Goal: Task Accomplishment & Management: Complete application form

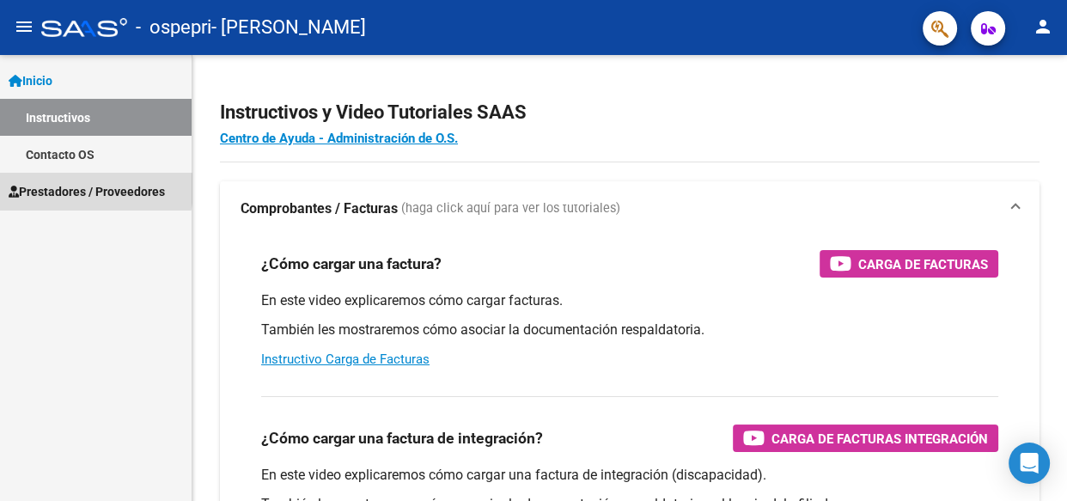
click at [65, 188] on span "Prestadores / Proveedores" at bounding box center [87, 191] width 156 height 19
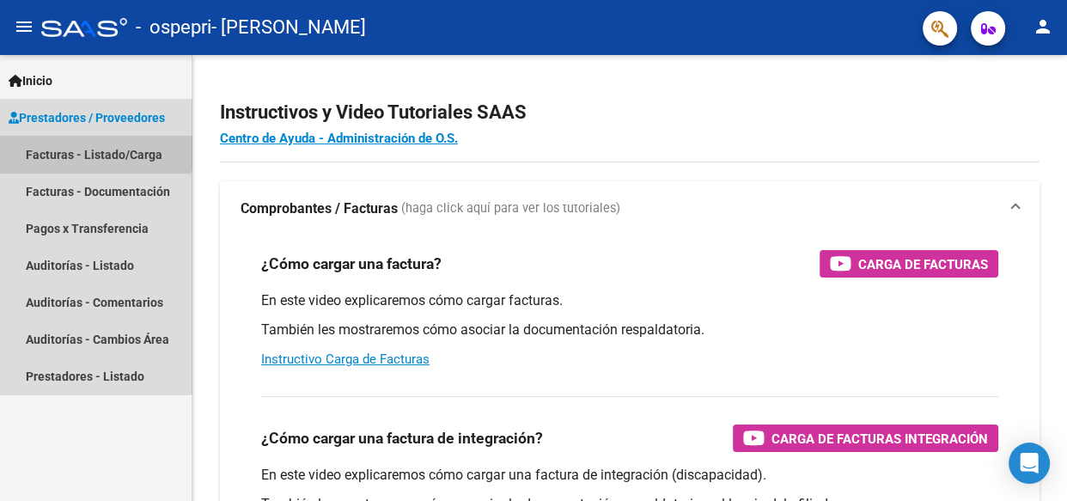
click at [77, 144] on link "Facturas - Listado/Carga" at bounding box center [96, 154] width 192 height 37
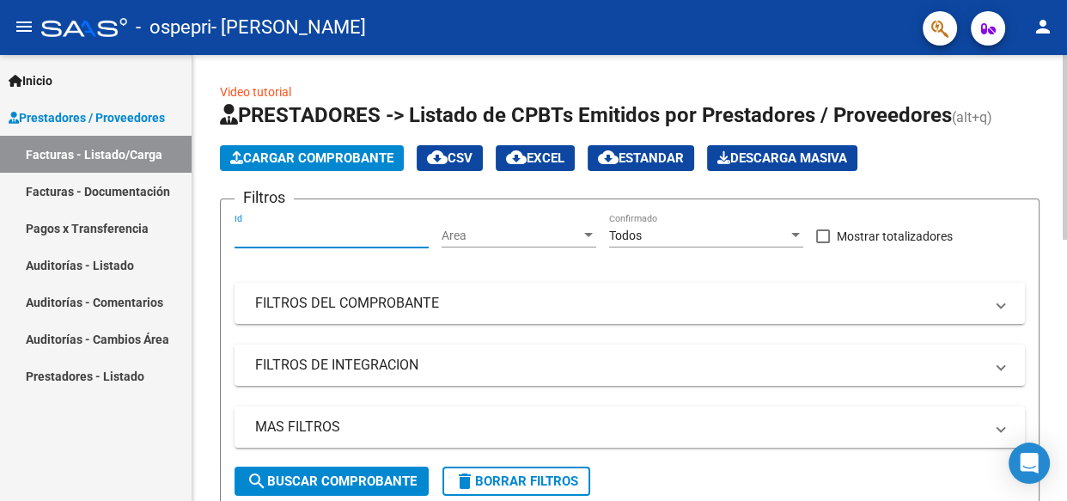
click at [259, 229] on input "Id" at bounding box center [331, 235] width 194 height 15
click at [588, 234] on div at bounding box center [588, 235] width 9 height 4
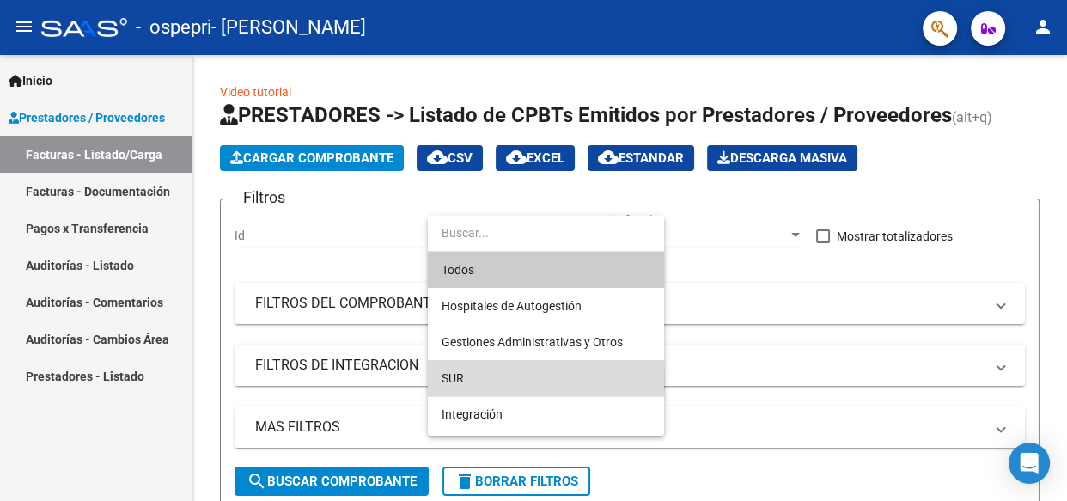
click at [496, 380] on span "SUR" at bounding box center [545, 378] width 209 height 36
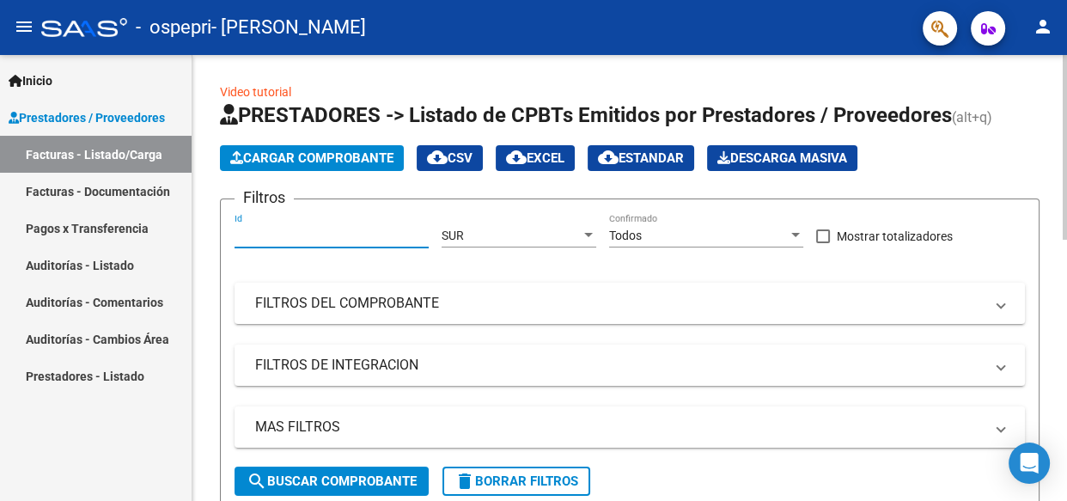
click at [303, 235] on input "Id" at bounding box center [331, 235] width 194 height 15
click at [795, 233] on div at bounding box center [795, 235] width 9 height 4
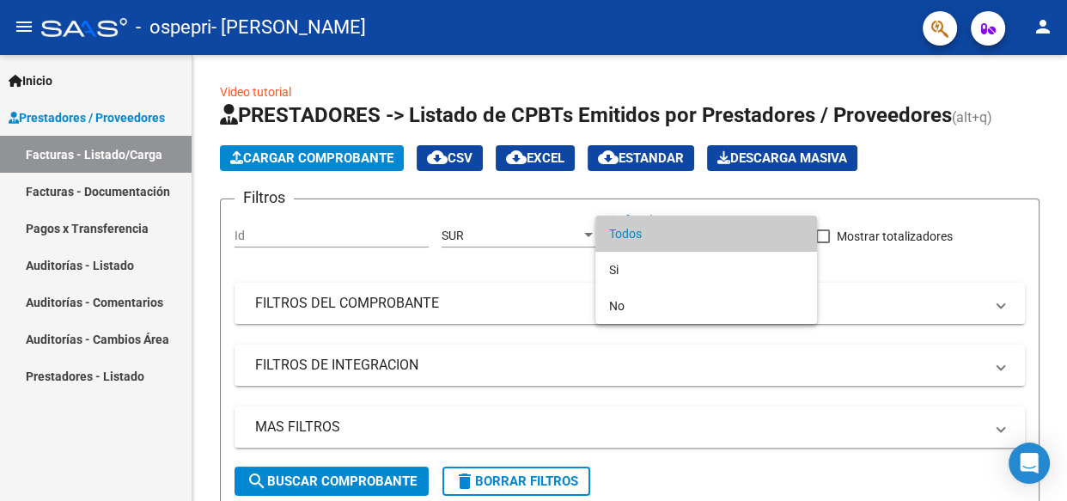
click at [346, 473] on div at bounding box center [533, 250] width 1067 height 501
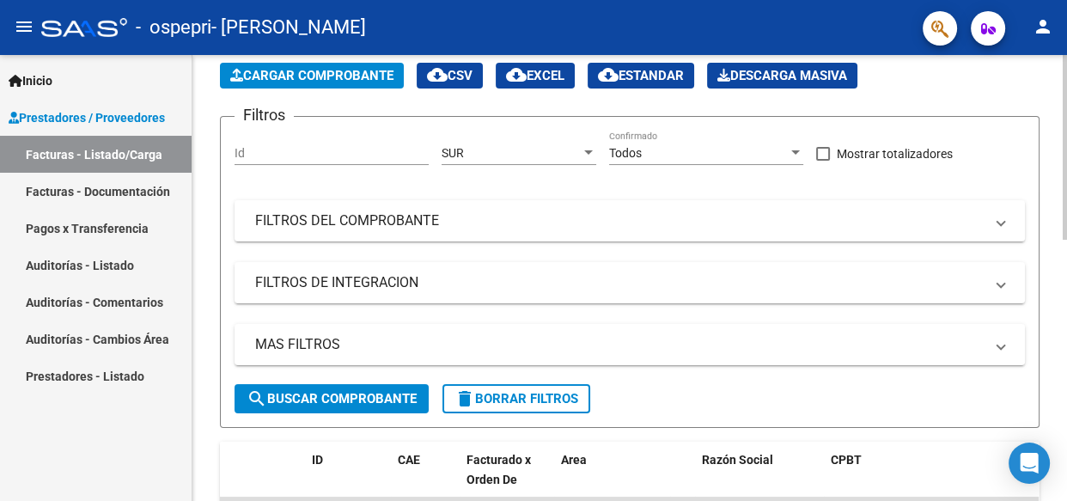
scroll to position [101, 0]
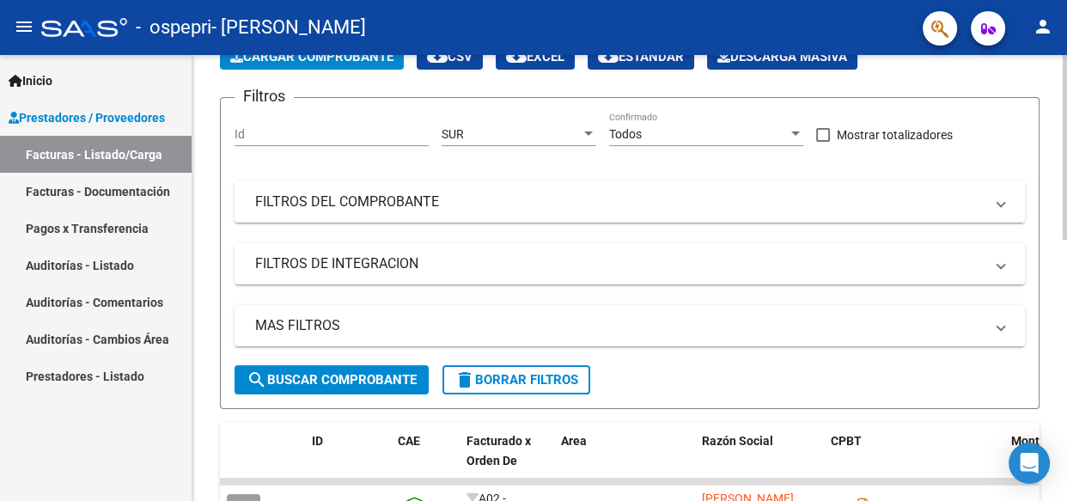
click at [1060, 193] on div "Video tutorial PRESTADORES -> Listado de CPBTs Emitidos por Prestadores / Prove…" at bounding box center [631, 486] width 879 height 1065
drag, startPoint x: 1060, startPoint y: 193, endPoint x: 1060, endPoint y: 223, distance: 30.1
click at [1060, 223] on div "Video tutorial PRESTADORES -> Listado de CPBTs Emitidos por Prestadores / Prove…" at bounding box center [629, 486] width 874 height 1065
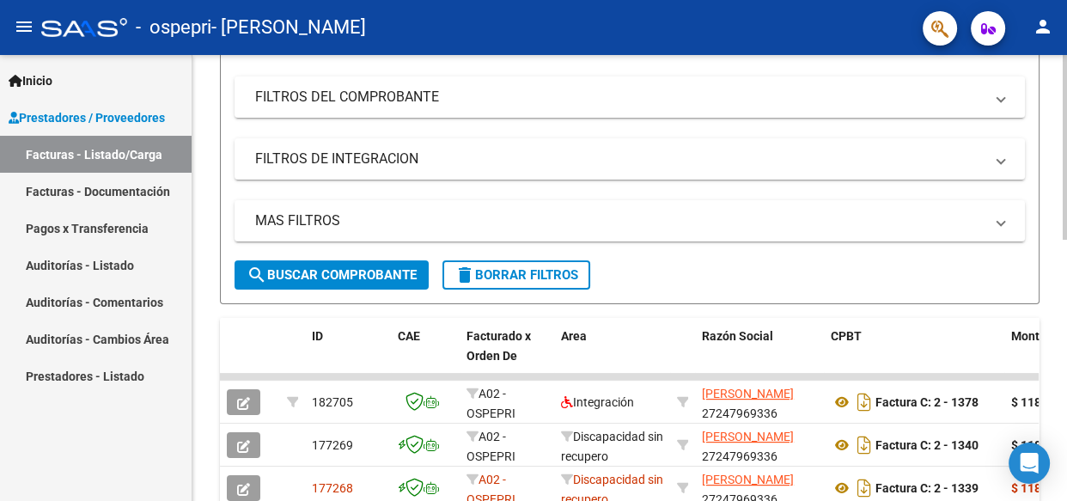
scroll to position [210, 0]
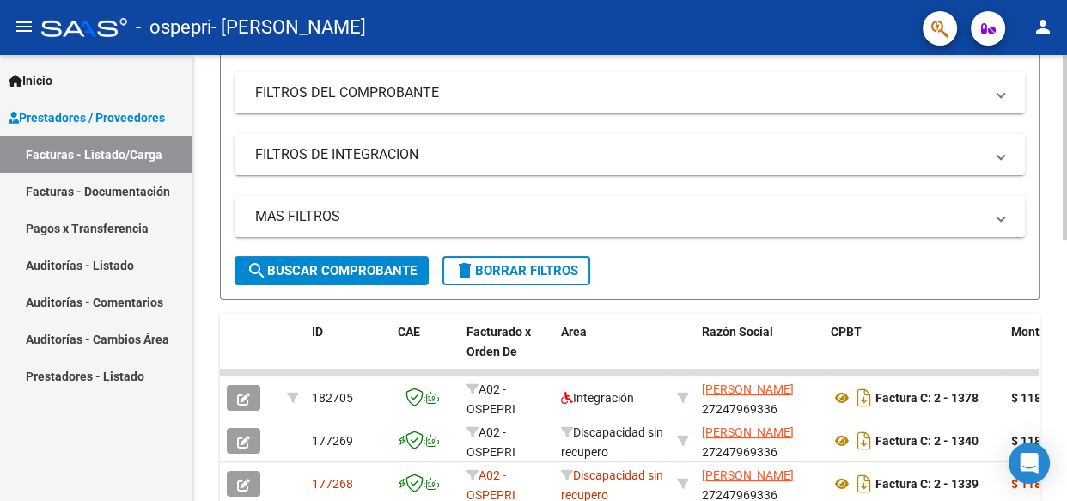
click at [1065, 279] on div at bounding box center [1064, 235] width 4 height 185
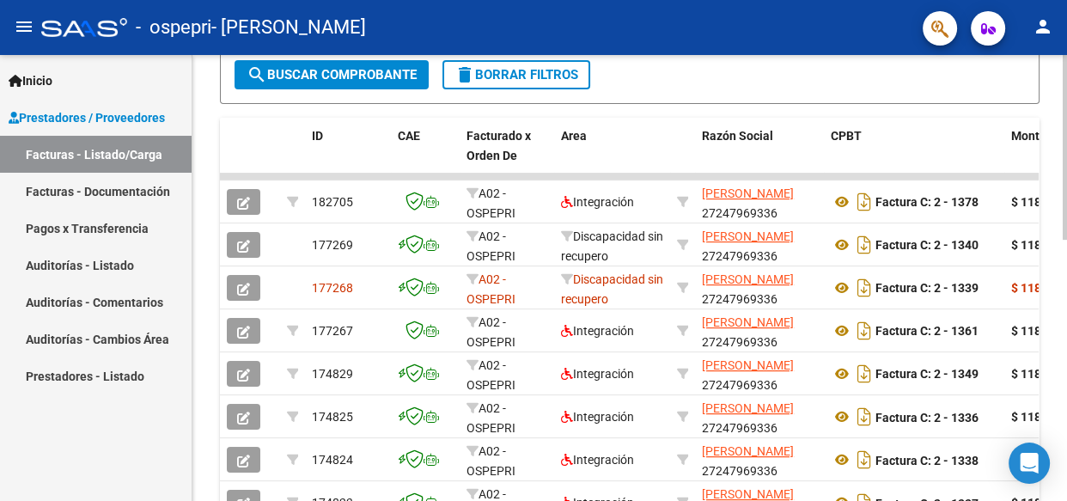
scroll to position [362, 0]
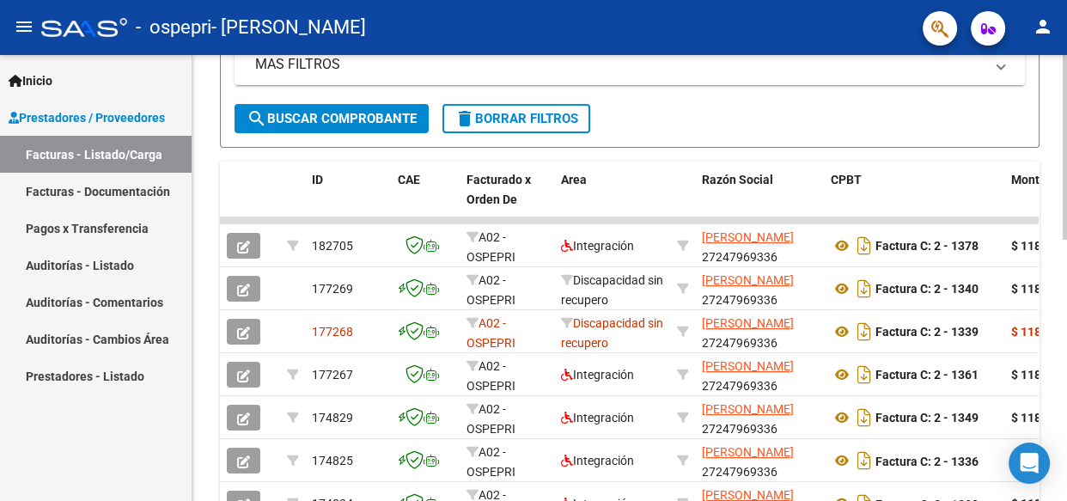
click at [1065, 261] on div at bounding box center [1064, 300] width 4 height 185
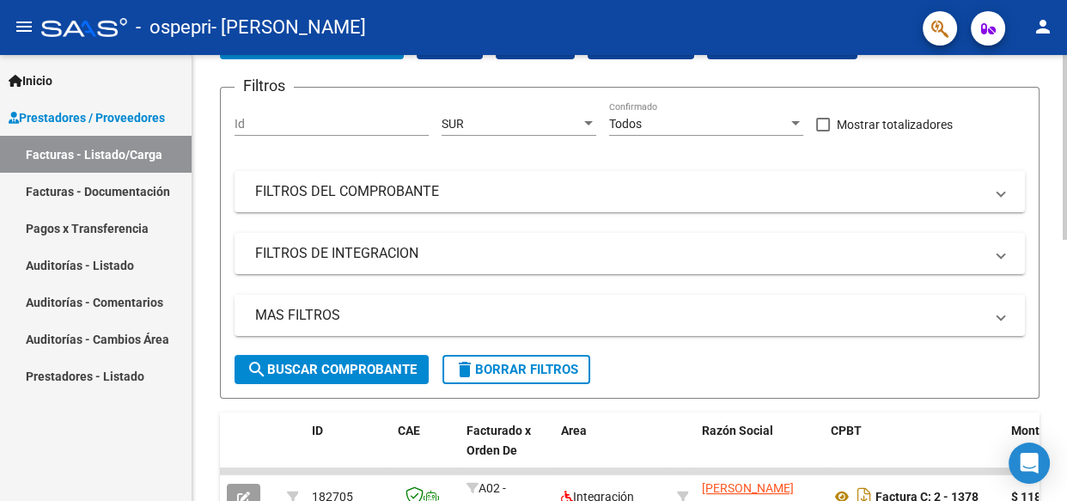
scroll to position [0, 0]
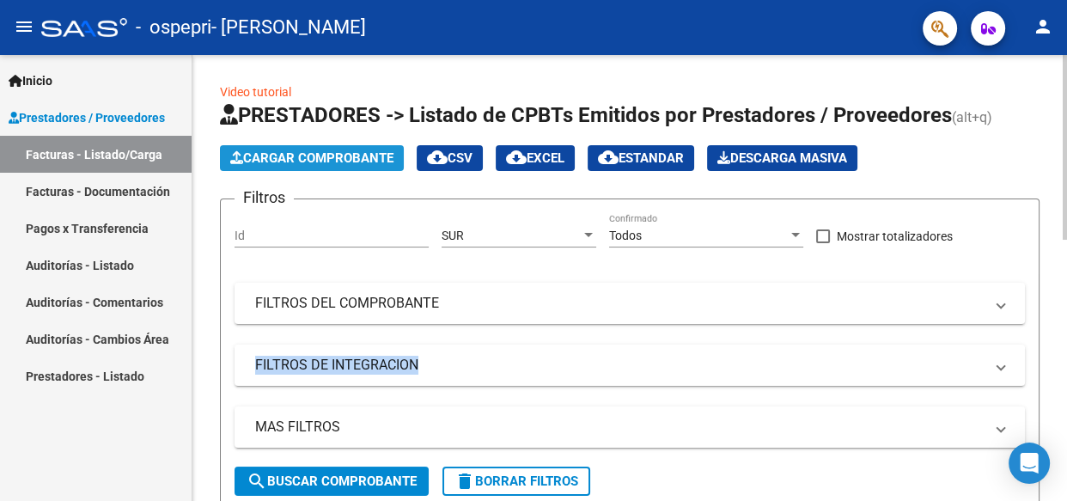
click at [297, 150] on span "Cargar Comprobante" at bounding box center [311, 157] width 163 height 15
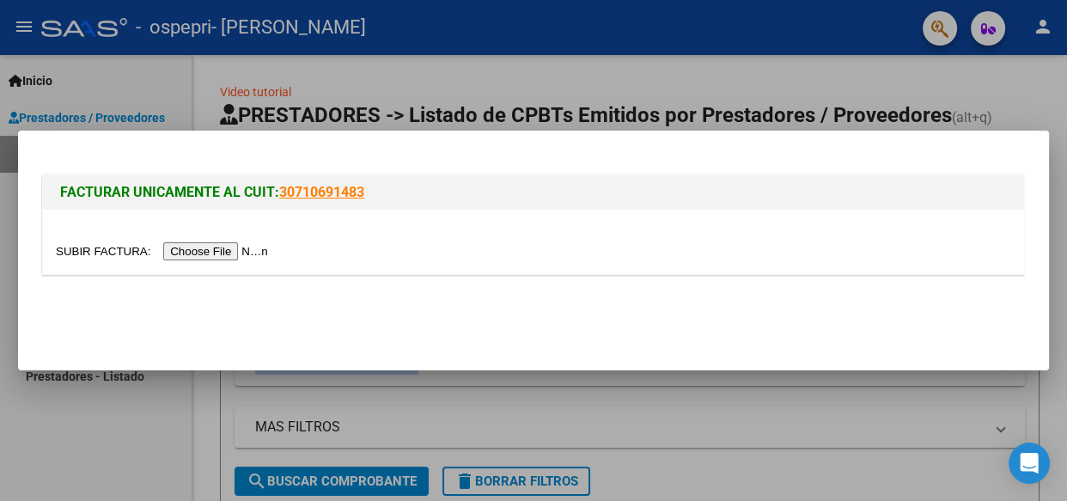
click at [228, 255] on input "file" at bounding box center [164, 251] width 217 height 18
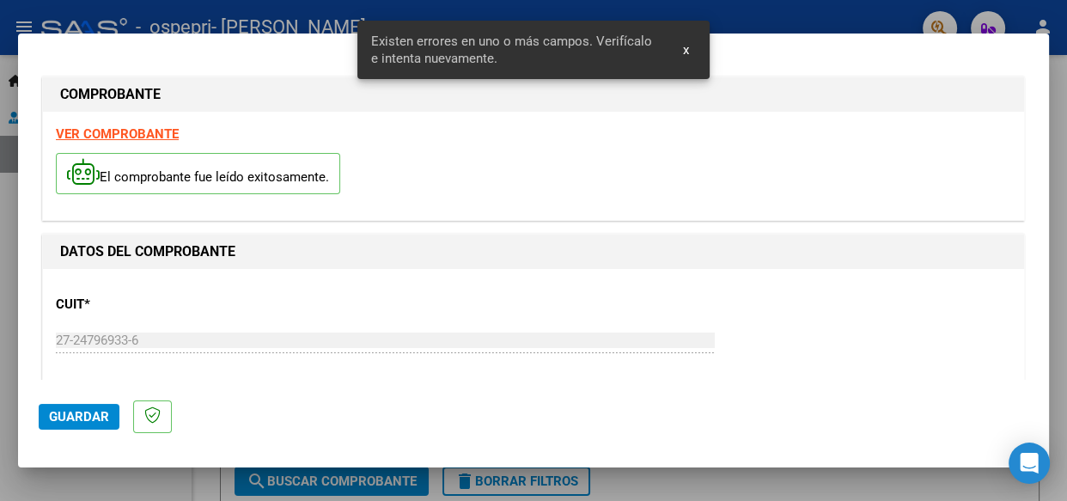
scroll to position [435, 0]
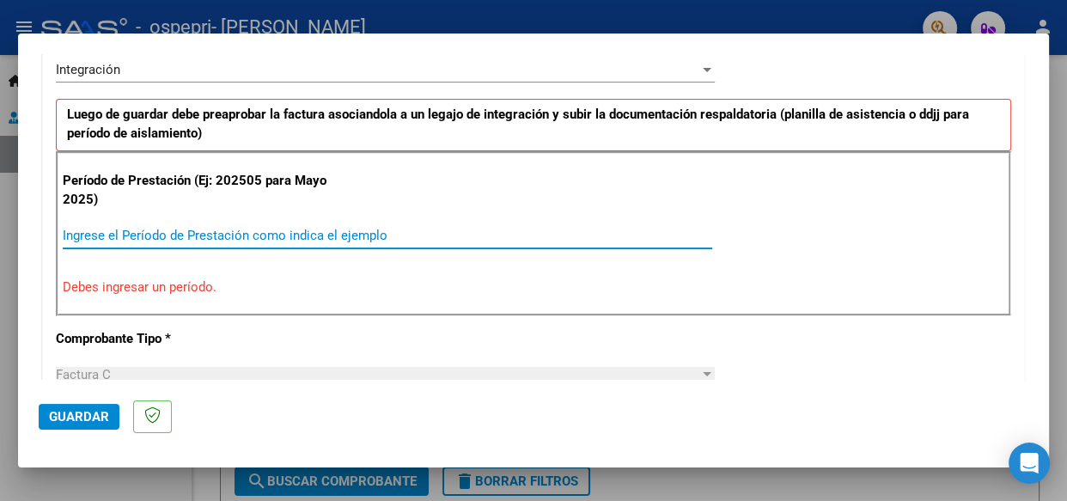
click at [117, 240] on input "Ingrese el Período de Prestación como indica el ejemplo" at bounding box center [387, 235] width 649 height 15
click at [131, 236] on input "Ingrese el Período de Prestación como indica el ejemplo" at bounding box center [387, 235] width 649 height 15
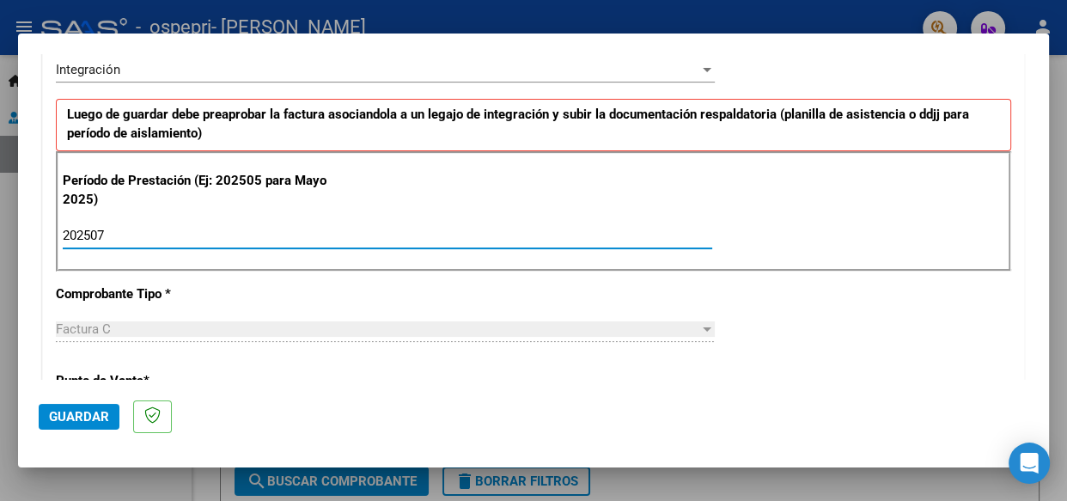
type input "202507"
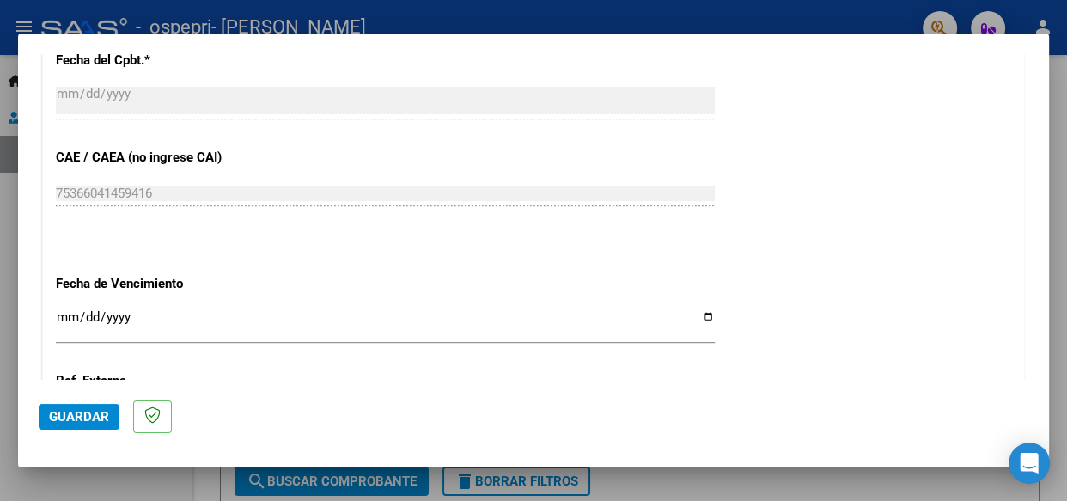
scroll to position [1029, 0]
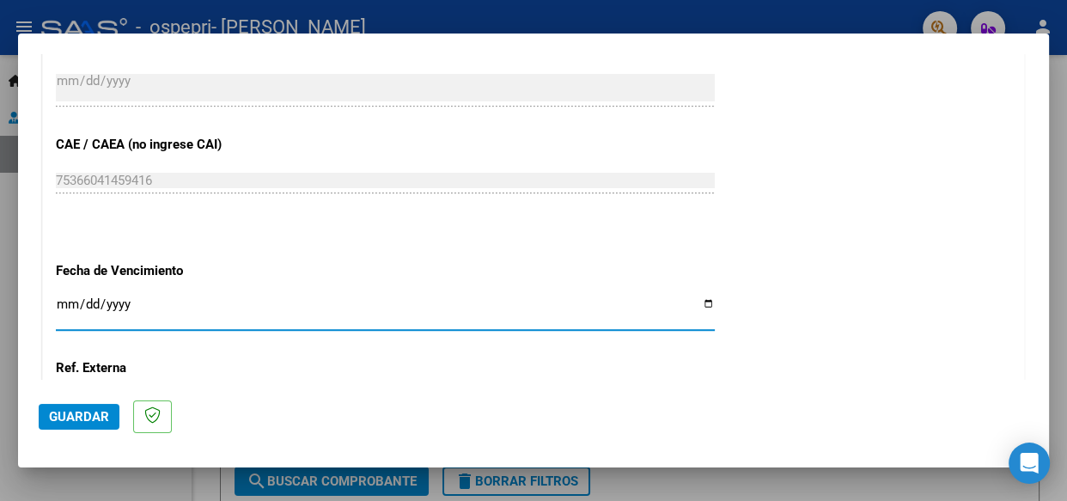
click at [700, 303] on input "Ingresar la fecha" at bounding box center [385, 310] width 659 height 27
type input "[DATE]"
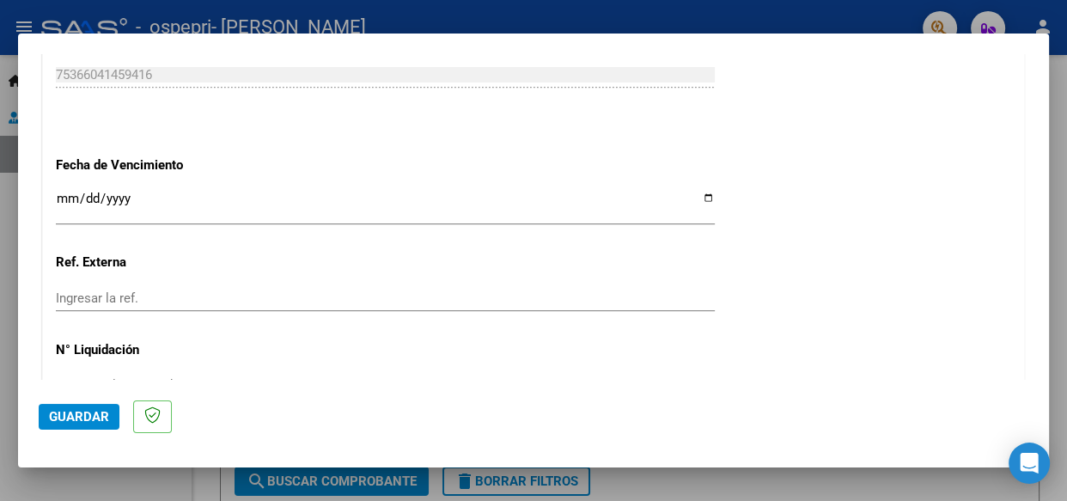
scroll to position [1233, 0]
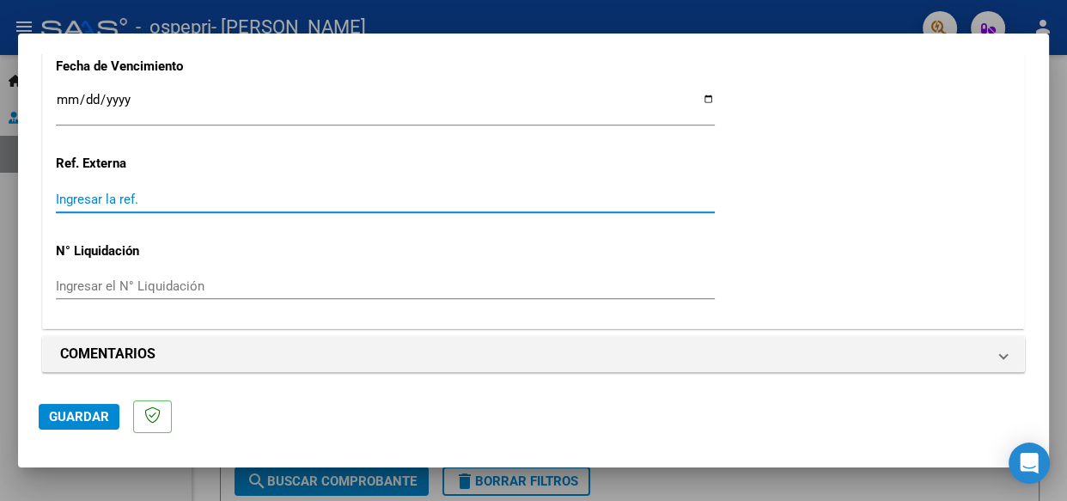
click at [101, 192] on input "Ingresar la ref." at bounding box center [385, 199] width 659 height 15
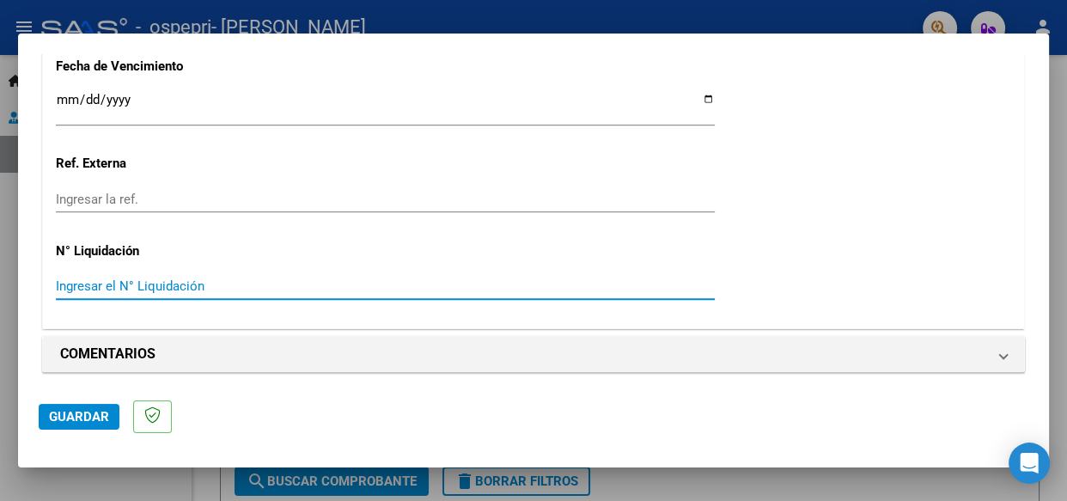
click at [112, 286] on input "Ingresar el N° Liquidación" at bounding box center [385, 285] width 659 height 15
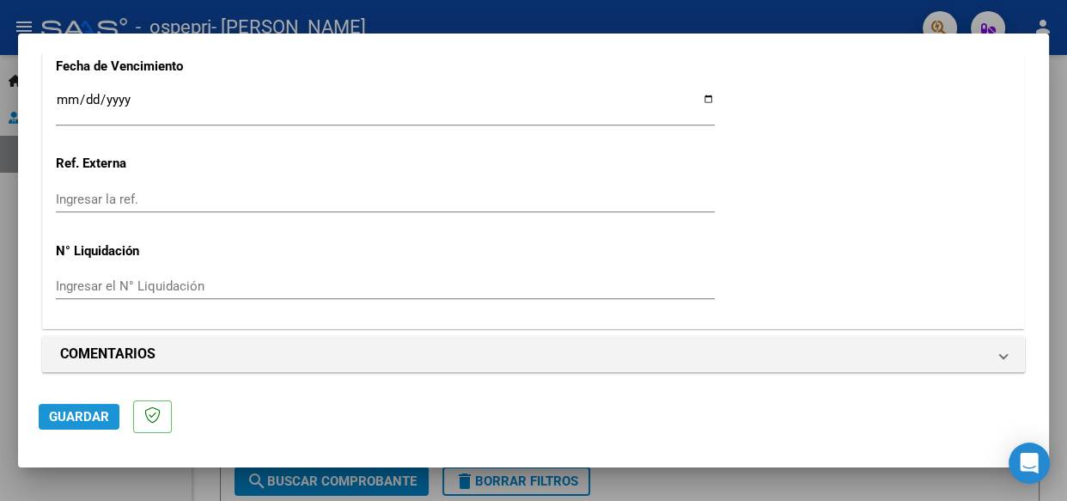
click at [75, 420] on span "Guardar" at bounding box center [79, 416] width 60 height 15
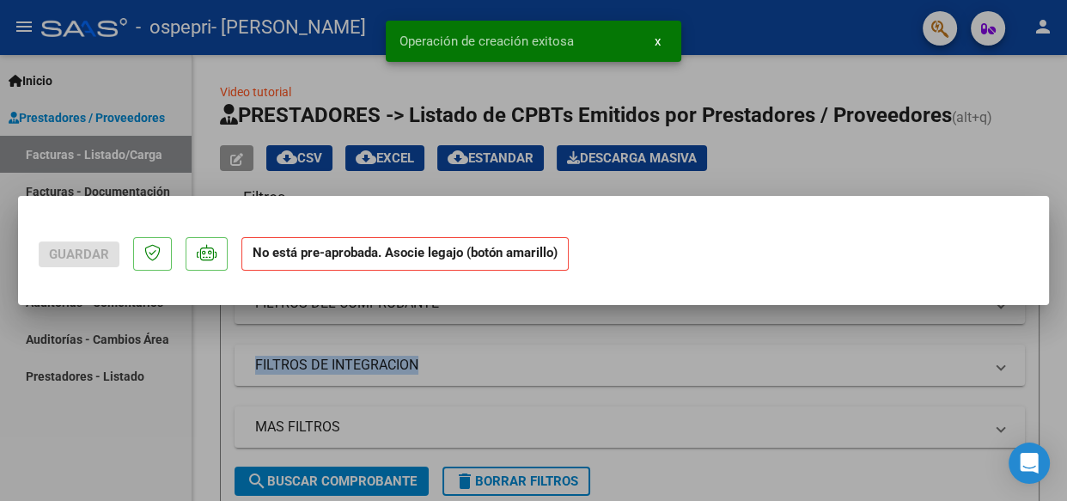
scroll to position [0, 0]
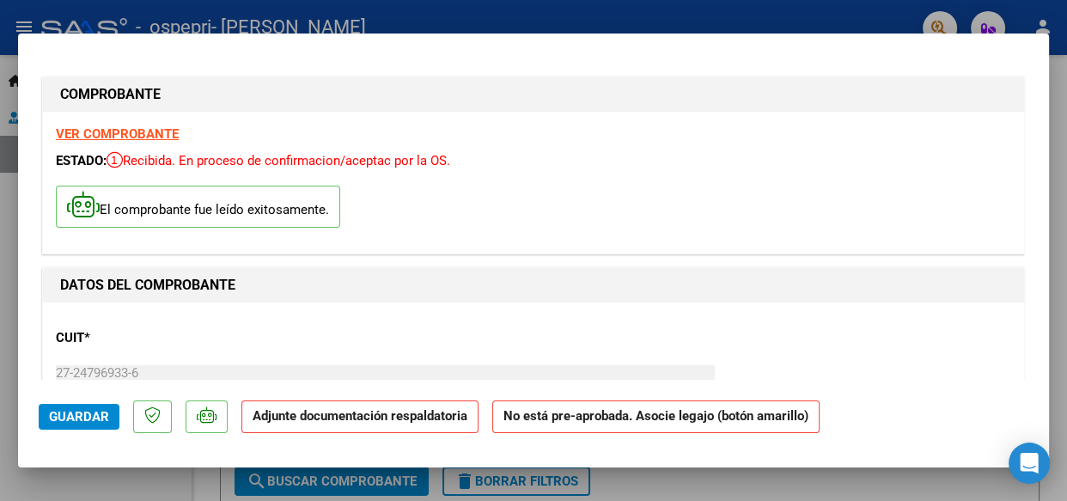
click at [356, 417] on strong "Adjunte documentación respaldatoria" at bounding box center [360, 415] width 215 height 15
click at [377, 416] on strong "Adjunte documentación respaldatoria" at bounding box center [360, 415] width 215 height 15
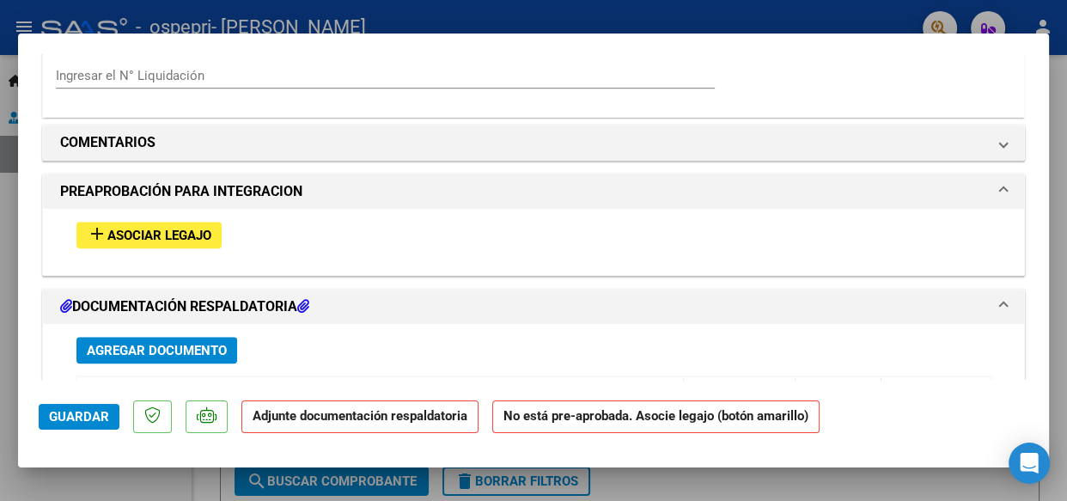
scroll to position [1555, 0]
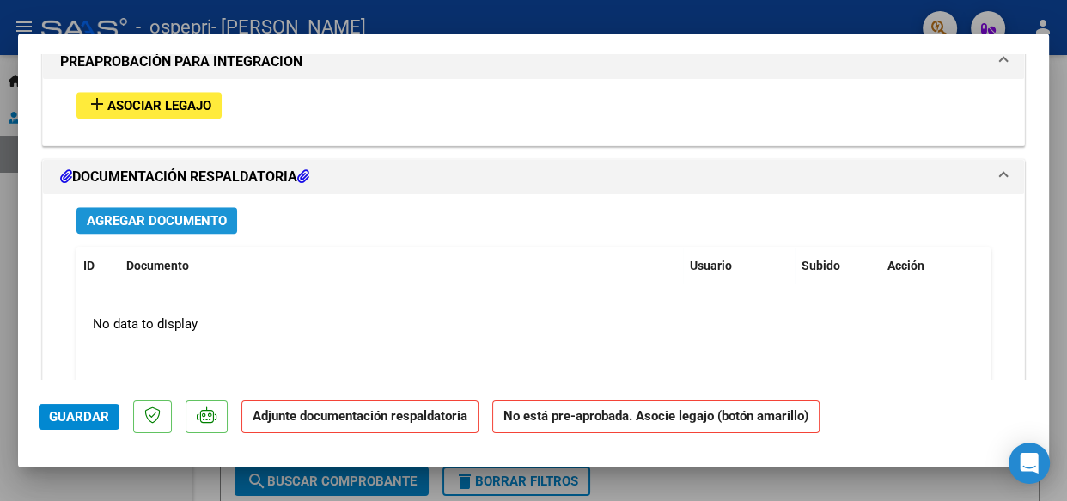
click at [177, 219] on span "Agregar Documento" at bounding box center [157, 220] width 140 height 15
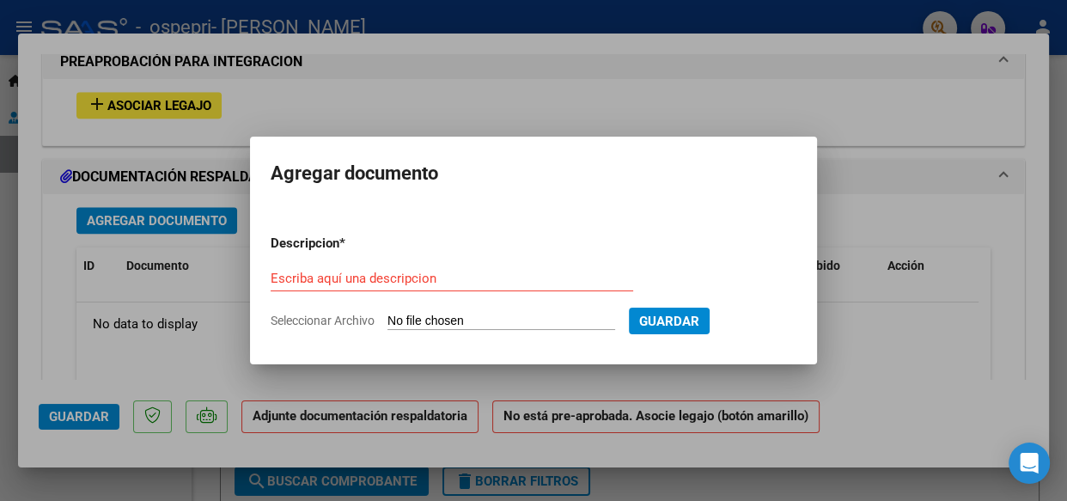
click at [884, 342] on div at bounding box center [533, 250] width 1067 height 501
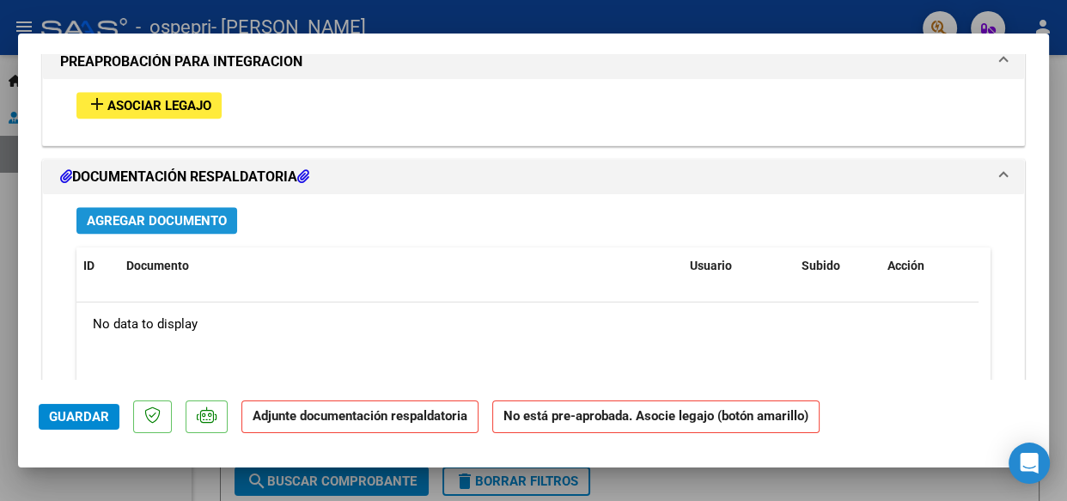
click at [169, 218] on span "Agregar Documento" at bounding box center [157, 220] width 140 height 15
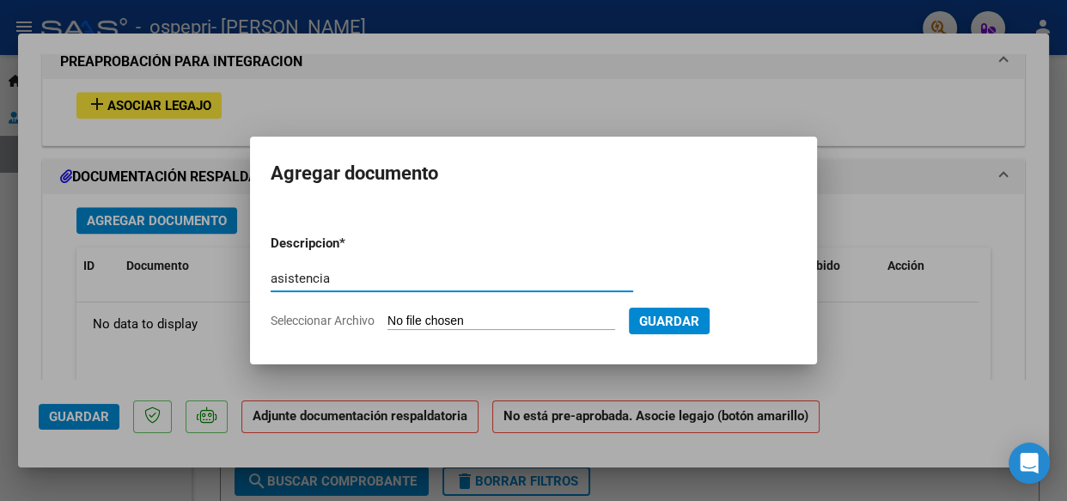
type input "asistencia"
click at [469, 322] on input "Seleccionar Archivo" at bounding box center [501, 322] width 228 height 16
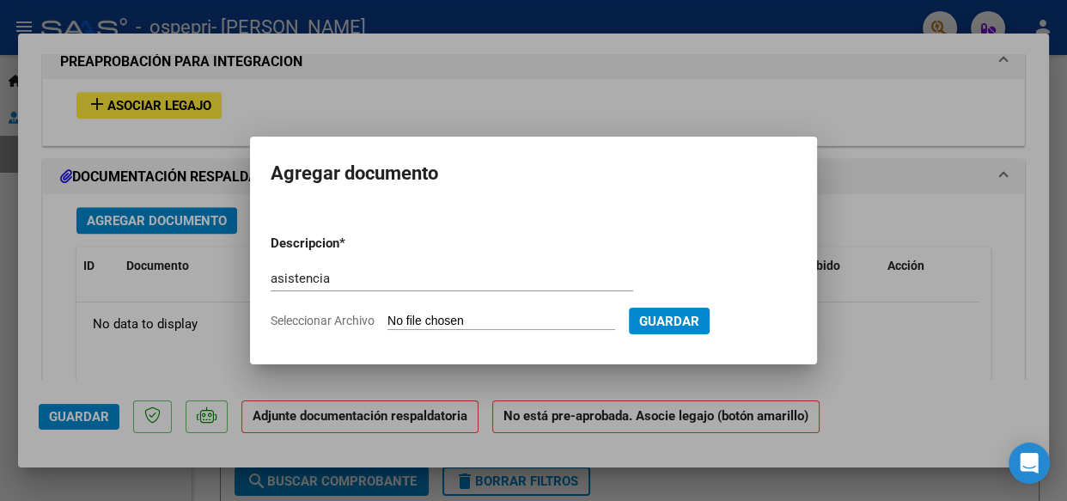
type input "C:\fakepath\CamScanner [DATE] 19.52.pdf"
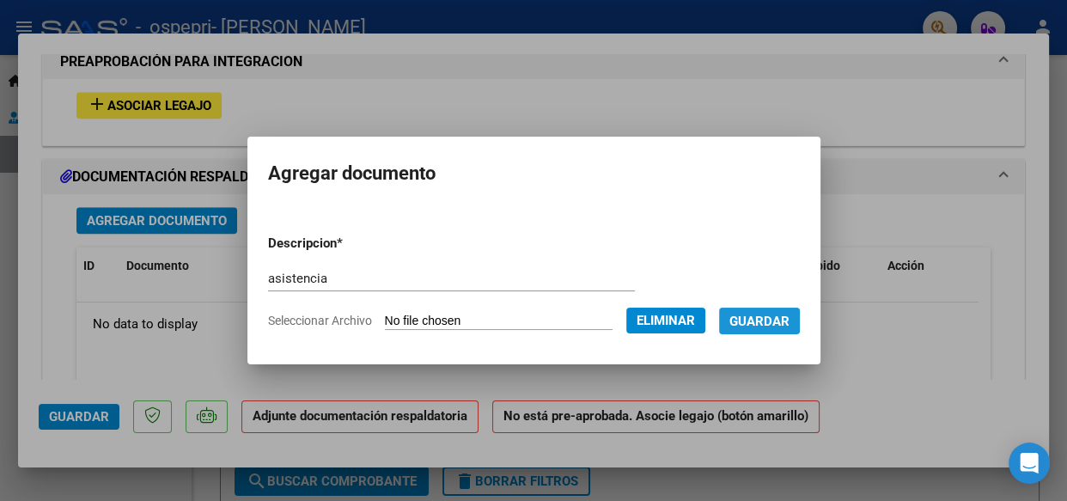
click at [770, 317] on span "Guardar" at bounding box center [759, 321] width 60 height 15
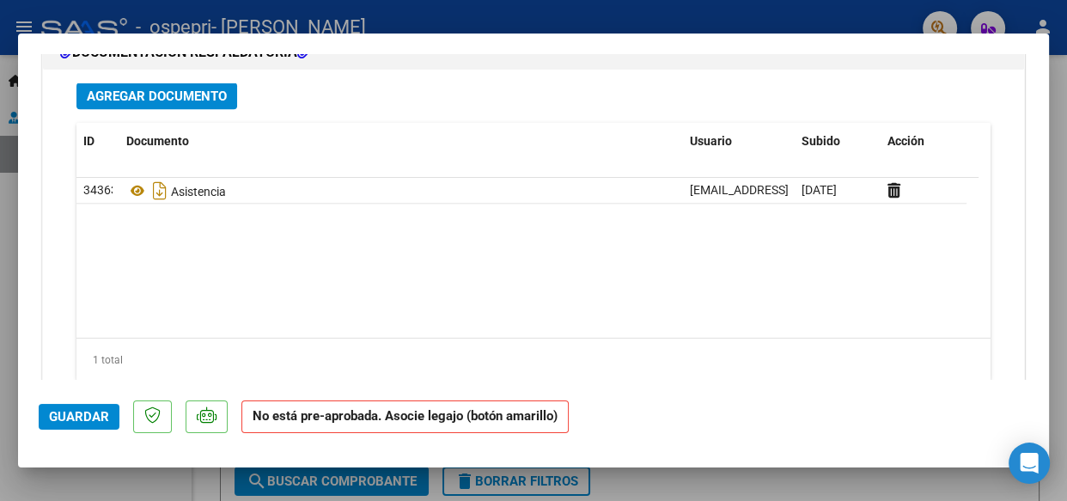
scroll to position [1710, 0]
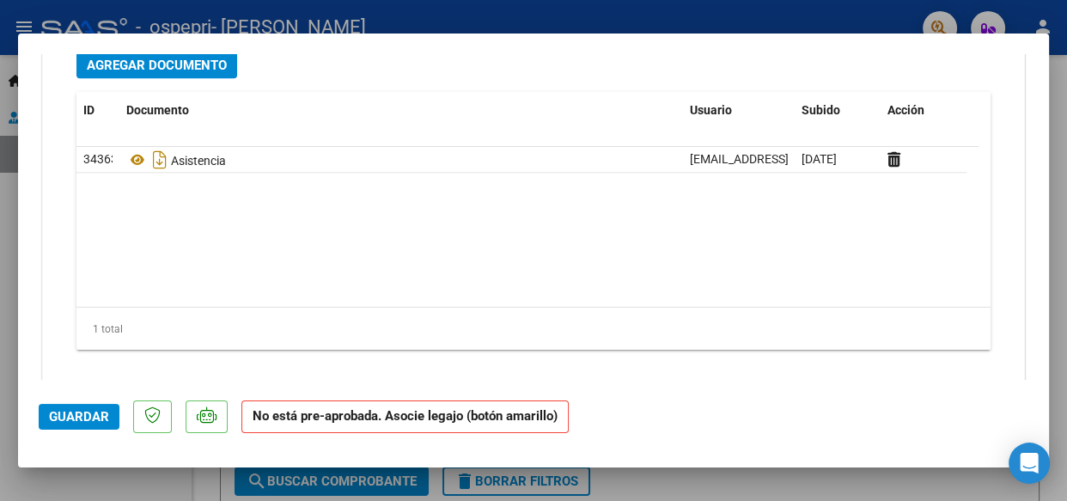
click at [1056, 70] on div at bounding box center [533, 250] width 1067 height 501
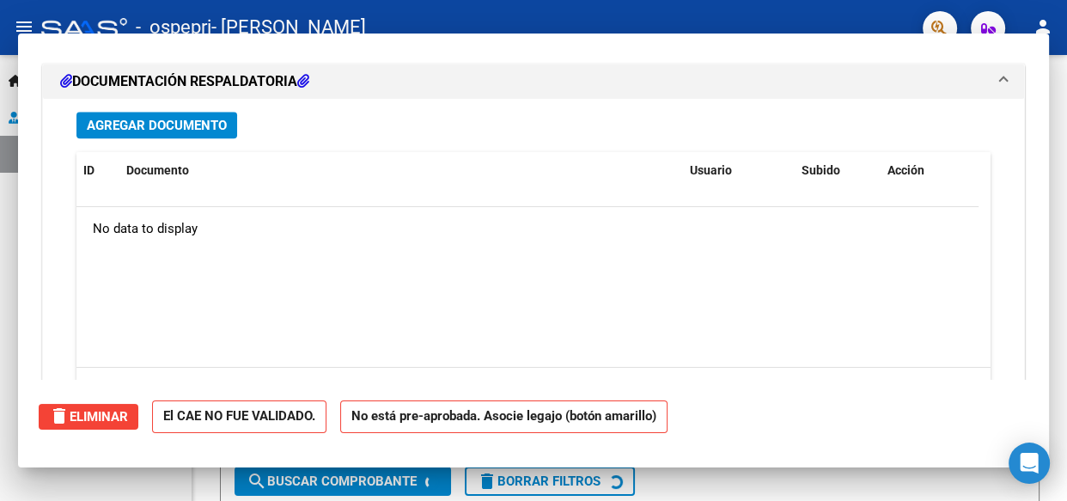
scroll to position [0, 0]
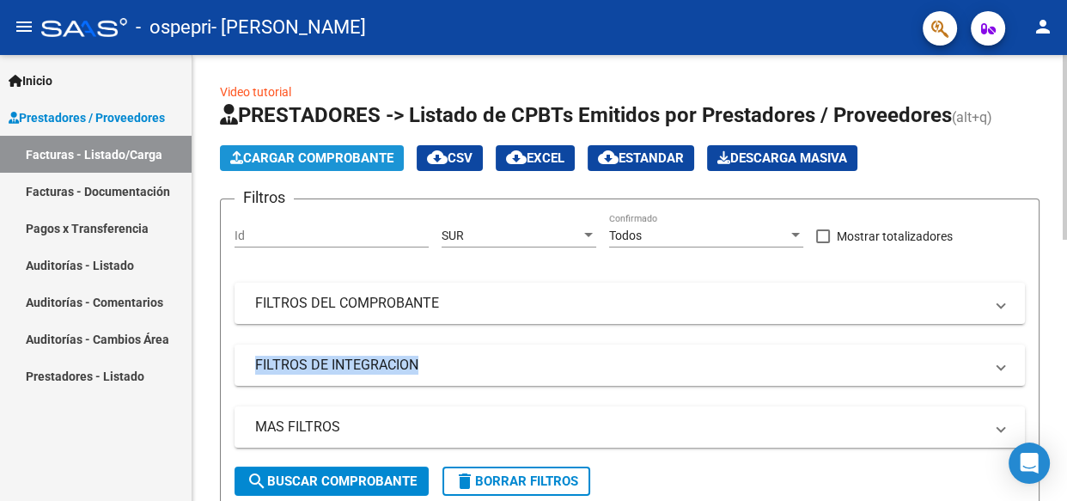
click at [312, 155] on span "Cargar Comprobante" at bounding box center [311, 157] width 163 height 15
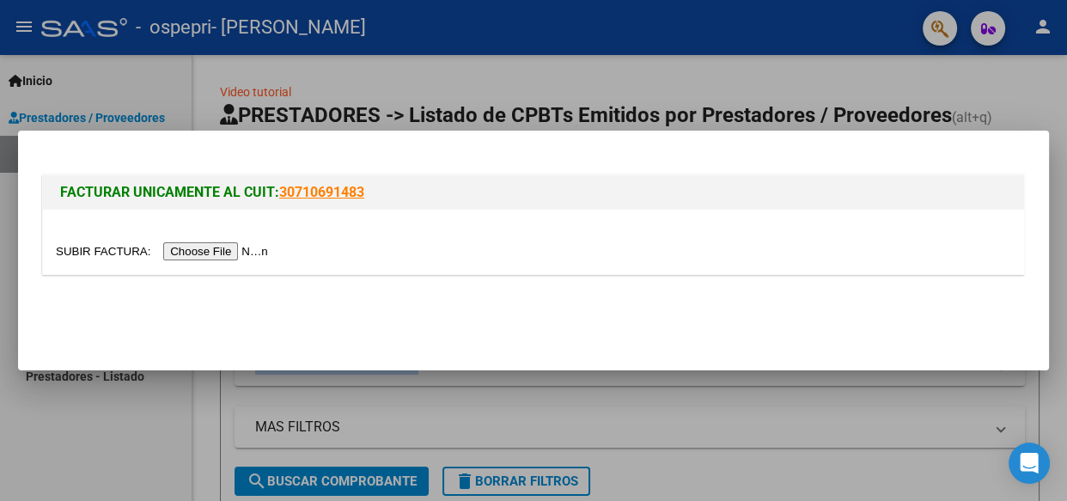
click at [235, 251] on input "file" at bounding box center [164, 251] width 217 height 18
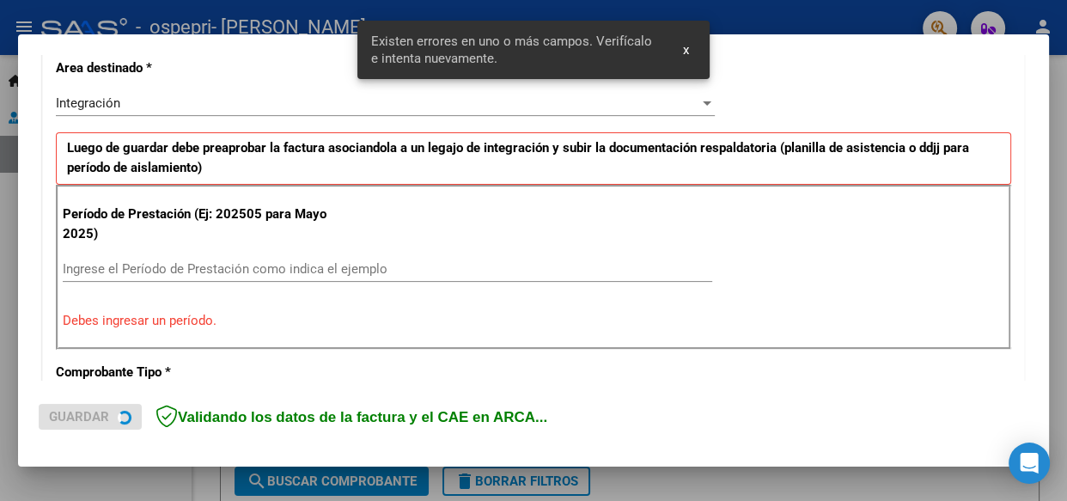
scroll to position [435, 0]
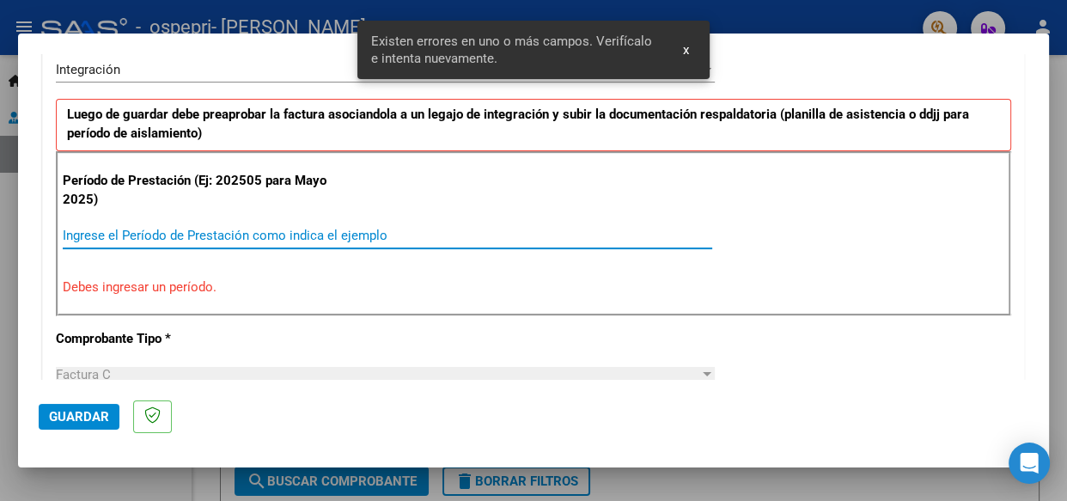
click at [256, 240] on input "Ingrese el Período de Prestación como indica el ejemplo" at bounding box center [387, 235] width 649 height 15
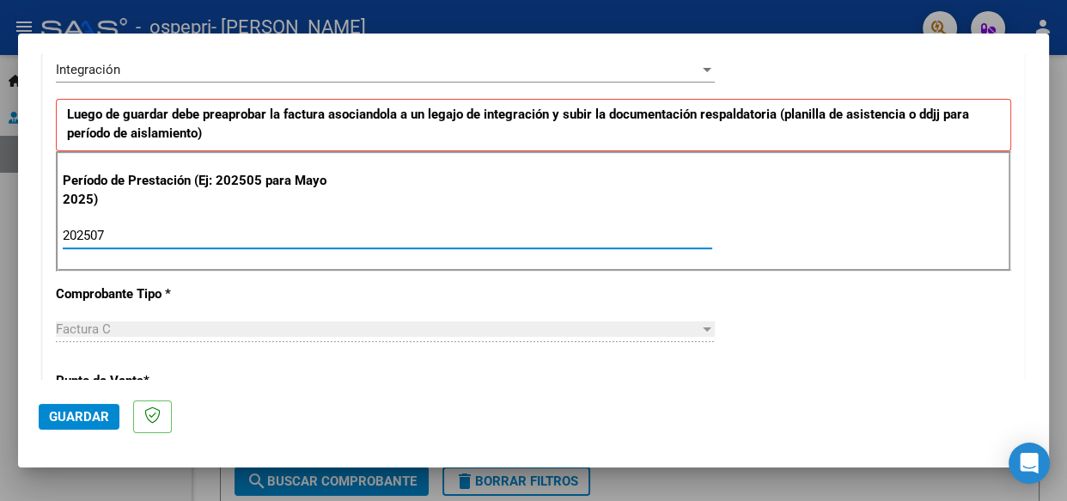
type input "202508"
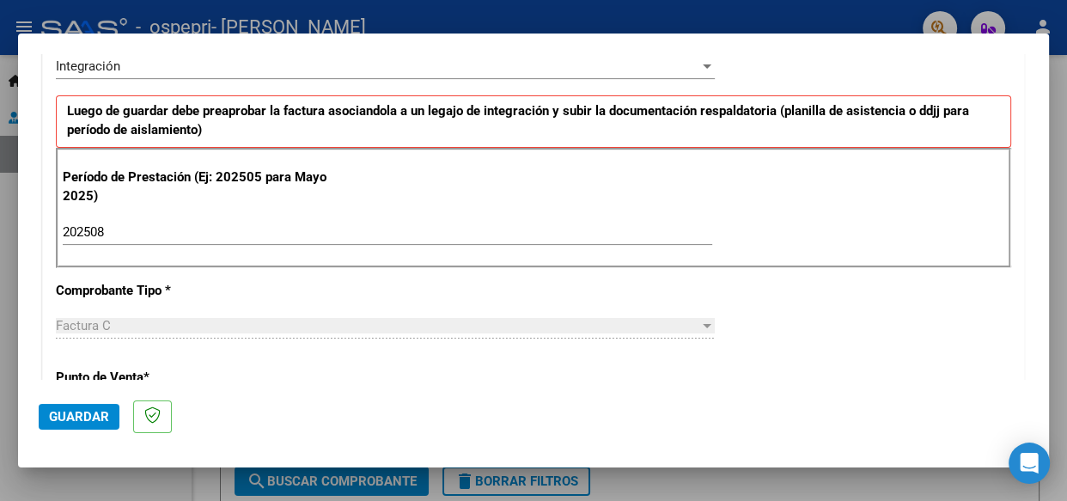
drag, startPoint x: 1049, startPoint y: 180, endPoint x: 1049, endPoint y: 205, distance: 24.9
click at [1049, 205] on div at bounding box center [533, 250] width 1067 height 501
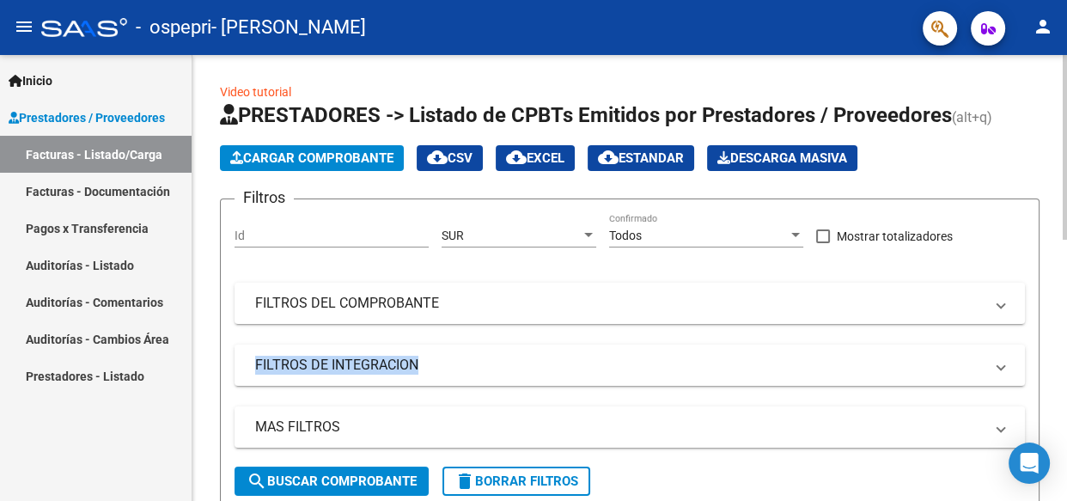
click at [337, 156] on span "Cargar Comprobante" at bounding box center [311, 157] width 163 height 15
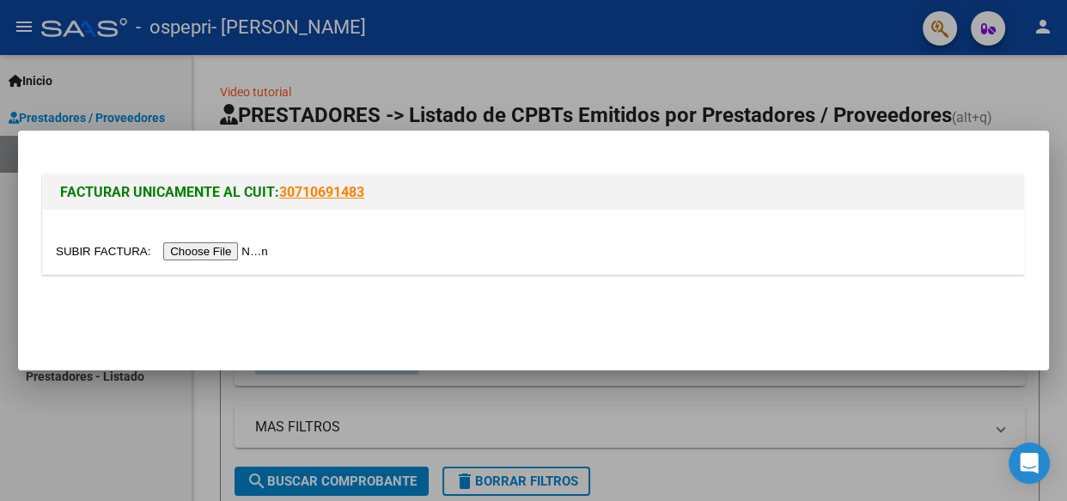
click at [232, 254] on input "file" at bounding box center [164, 251] width 217 height 18
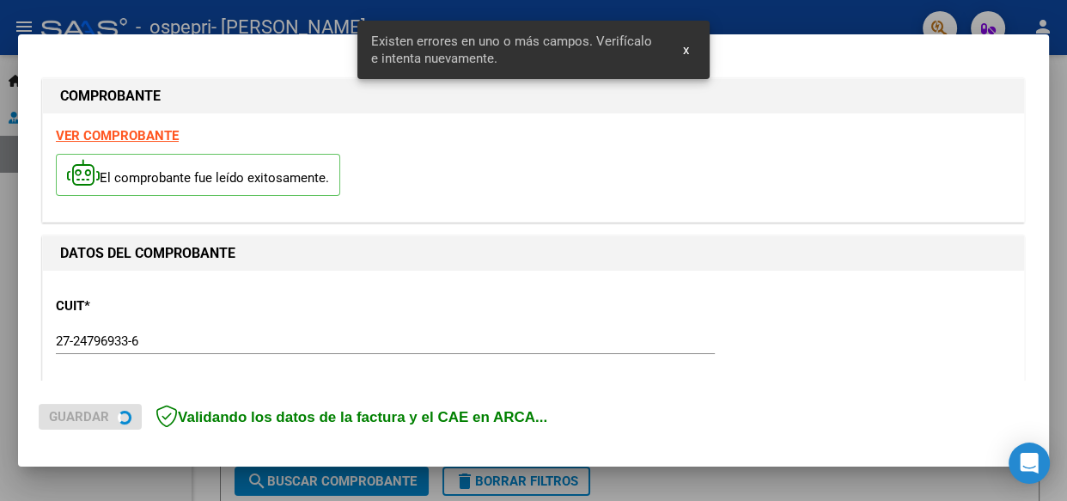
scroll to position [435, 0]
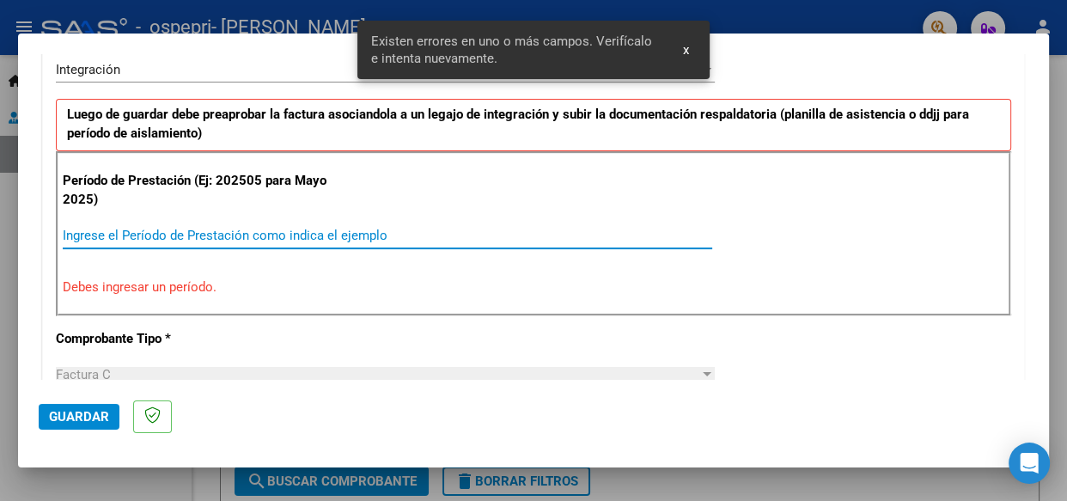
click at [277, 231] on input "Ingrese el Período de Prestación como indica el ejemplo" at bounding box center [387, 235] width 649 height 15
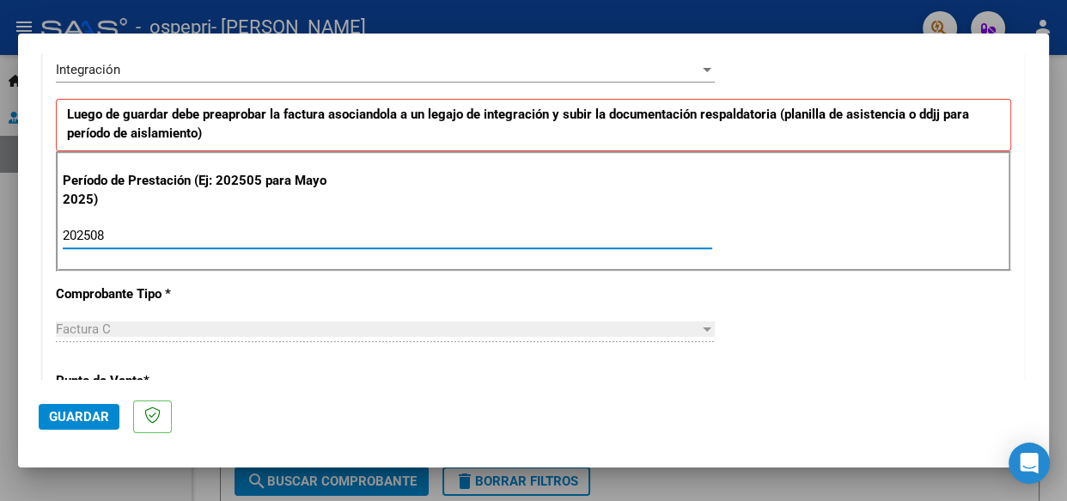
type input "202508"
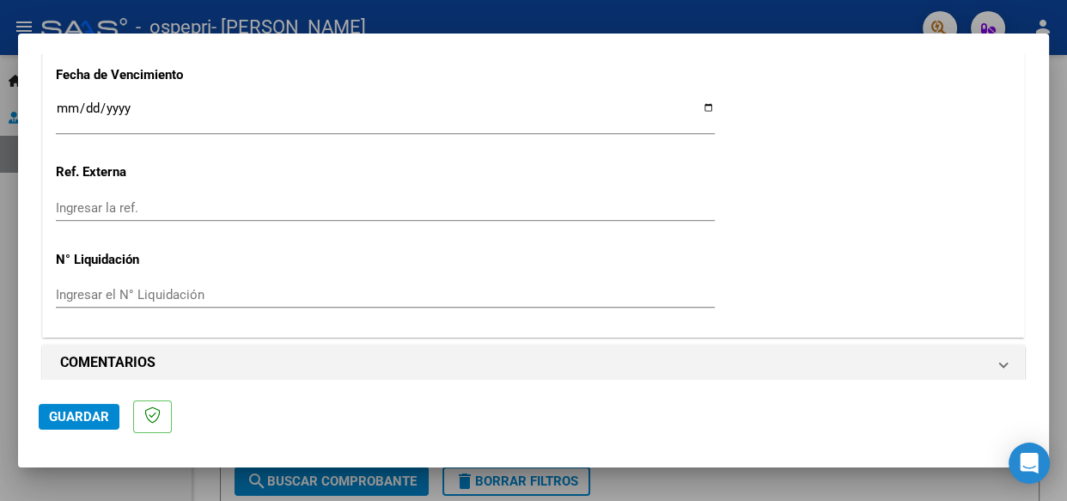
scroll to position [1237, 0]
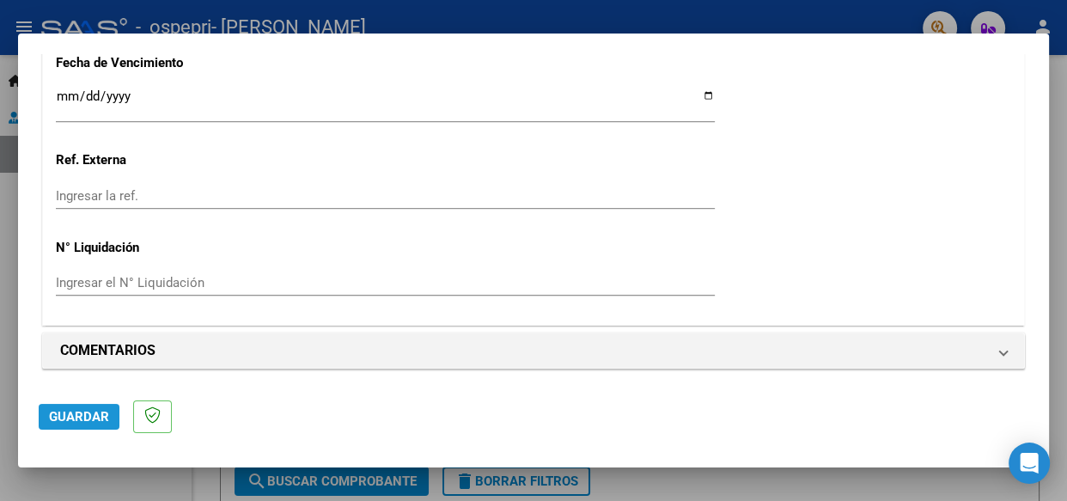
click at [73, 414] on span "Guardar" at bounding box center [79, 416] width 60 height 15
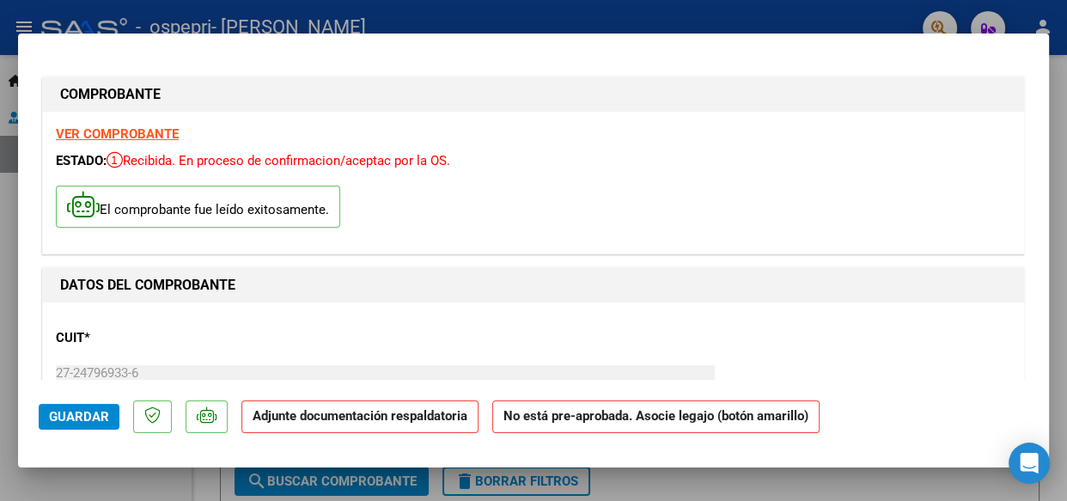
click at [343, 420] on strong "Adjunte documentación respaldatoria" at bounding box center [360, 415] width 215 height 15
click at [89, 421] on span "Guardar" at bounding box center [79, 416] width 60 height 15
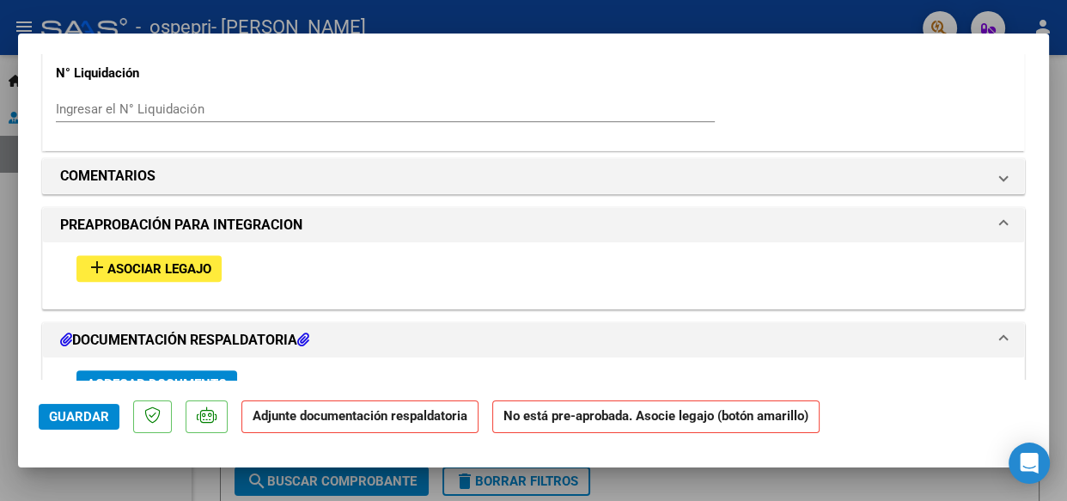
scroll to position [1478, 0]
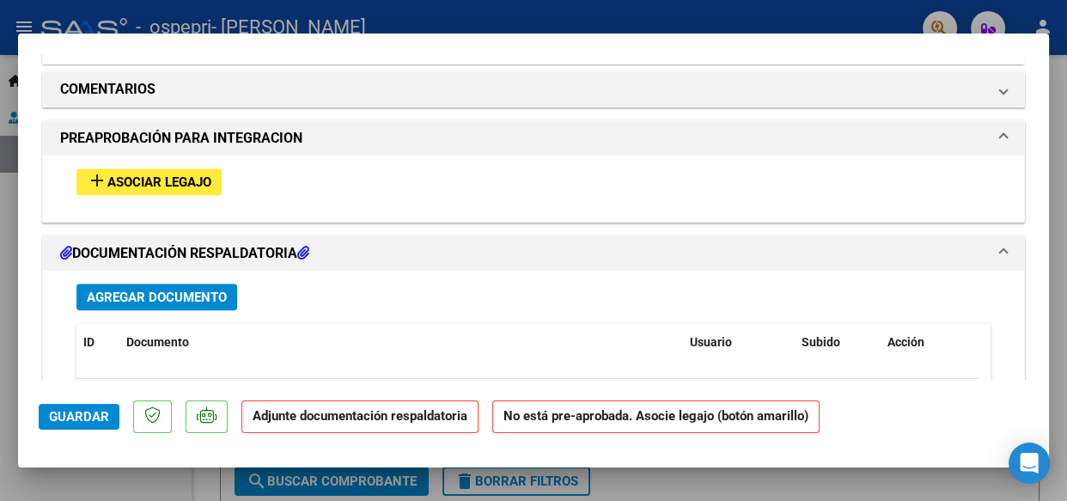
click at [149, 299] on span "Agregar Documento" at bounding box center [157, 296] width 140 height 15
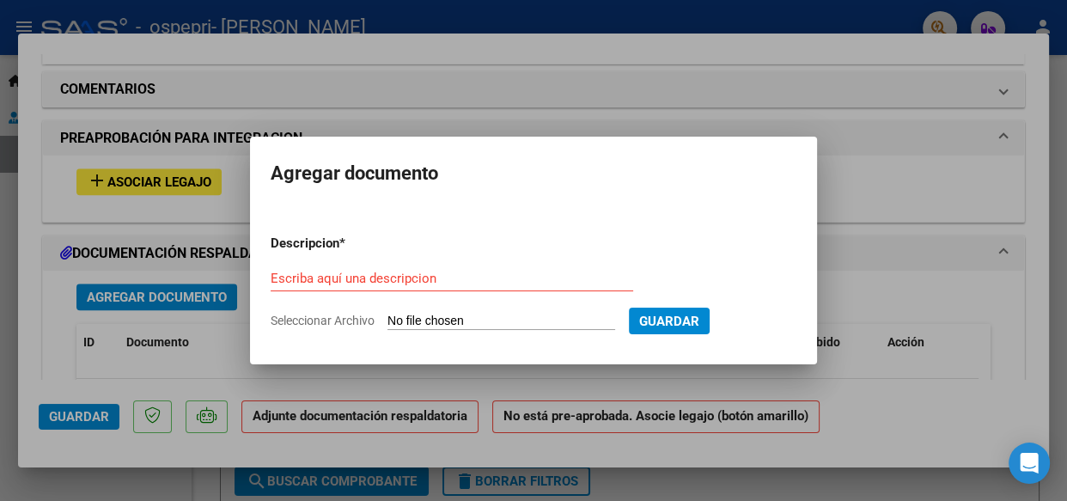
click at [459, 318] on input "Seleccionar Archivo" at bounding box center [501, 322] width 228 height 16
type input "C:\fakepath\CamScanner [DATE] 19.54.pdf"
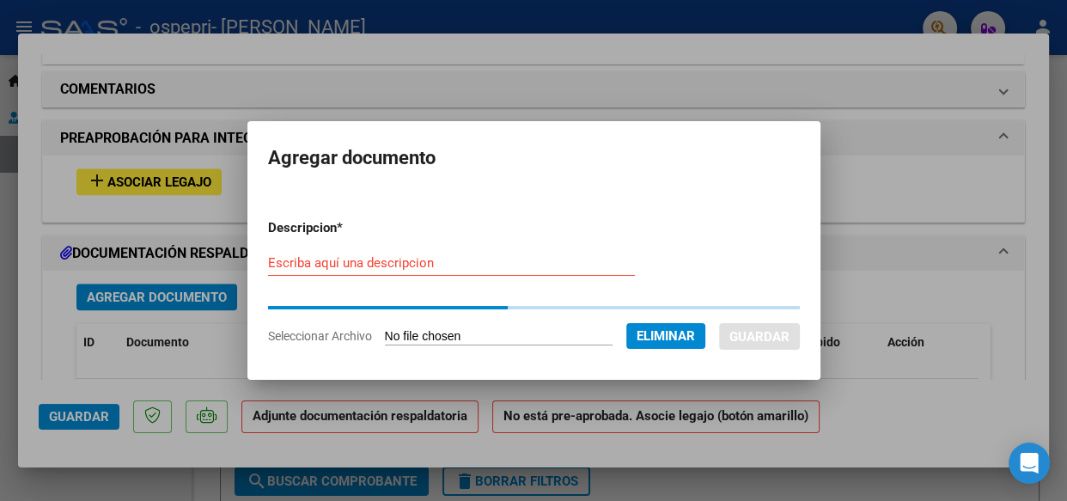
click at [343, 267] on input "Escriba aquí una descripcion" at bounding box center [451, 262] width 367 height 15
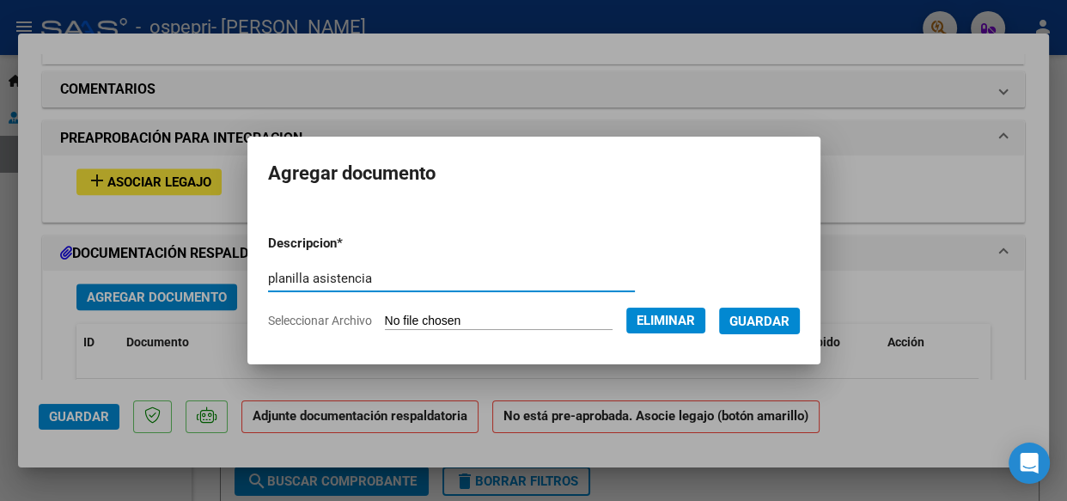
type input "planilla asistencia"
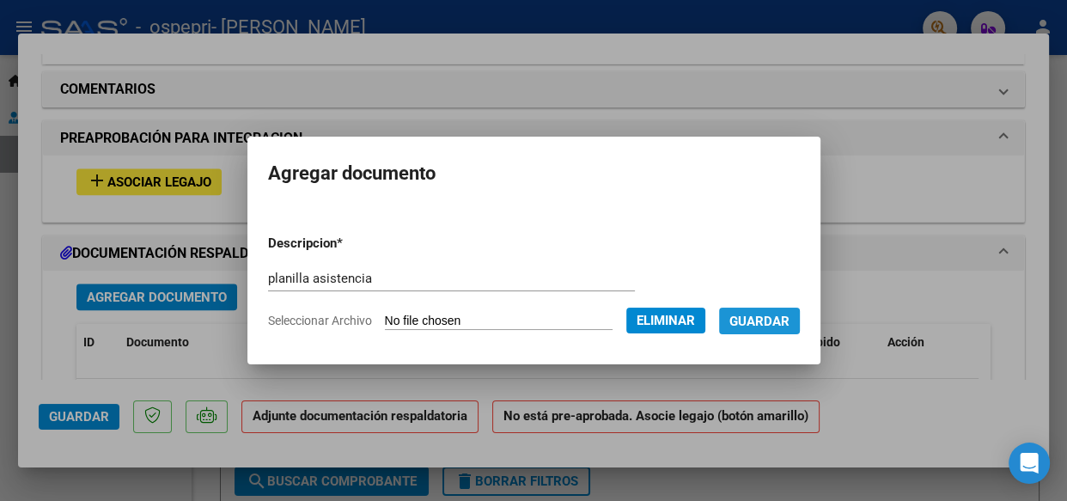
click at [782, 322] on span "Guardar" at bounding box center [759, 321] width 60 height 15
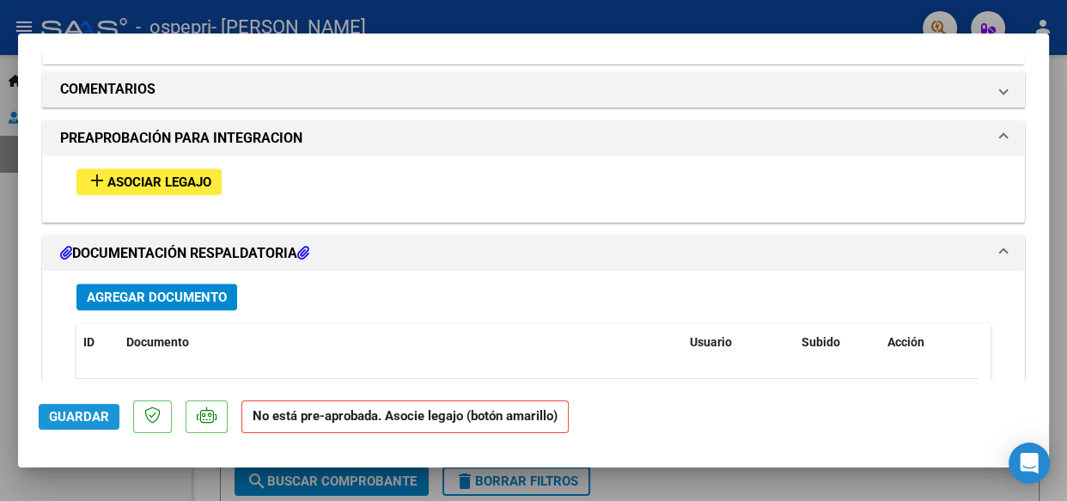
click at [79, 417] on span "Guardar" at bounding box center [79, 416] width 60 height 15
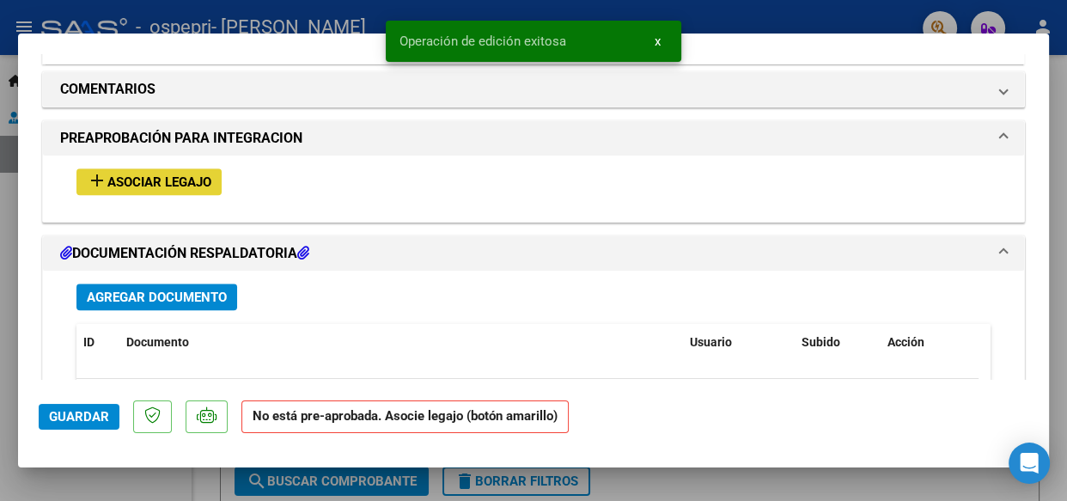
click at [178, 174] on span "Asociar Legajo" at bounding box center [159, 181] width 104 height 15
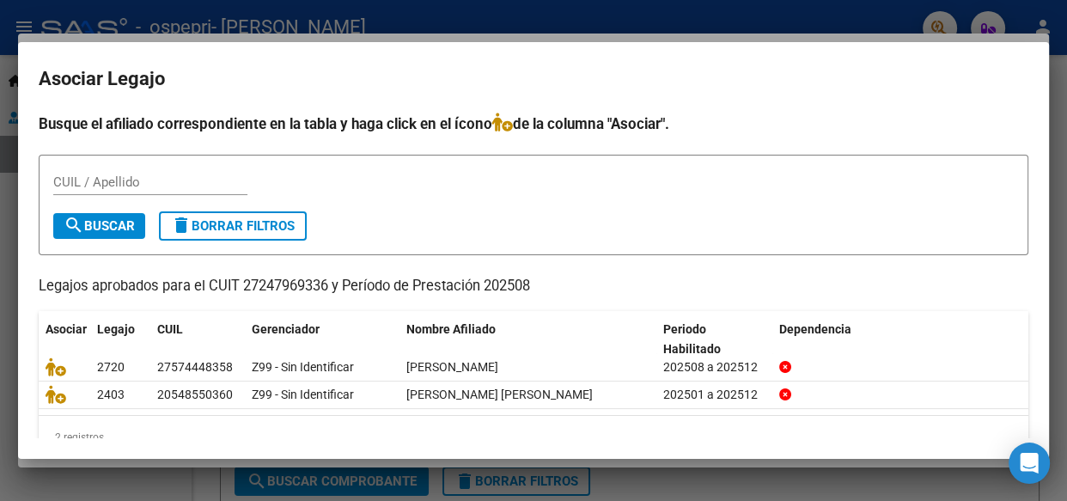
click at [845, 11] on div at bounding box center [533, 250] width 1067 height 501
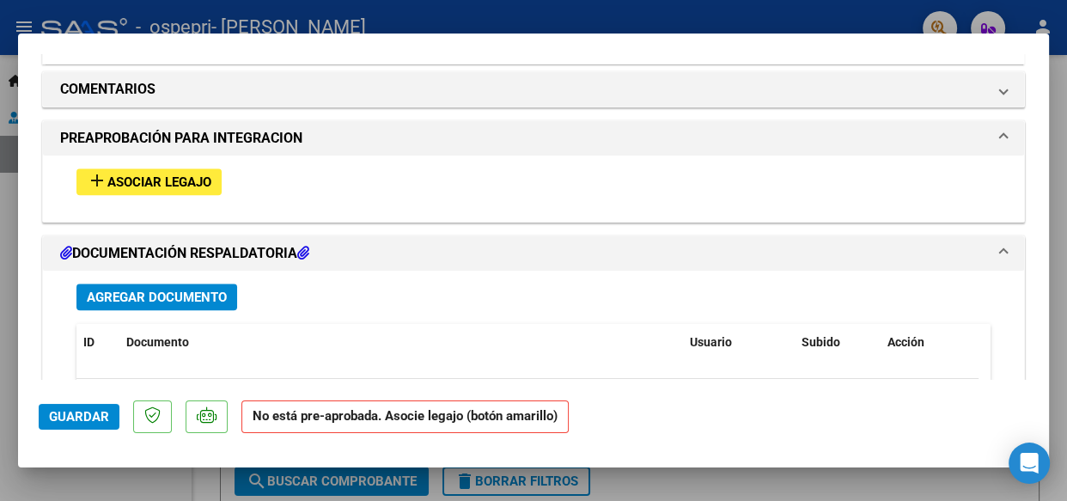
click at [1060, 100] on div at bounding box center [533, 250] width 1067 height 501
type input "$ 0,00"
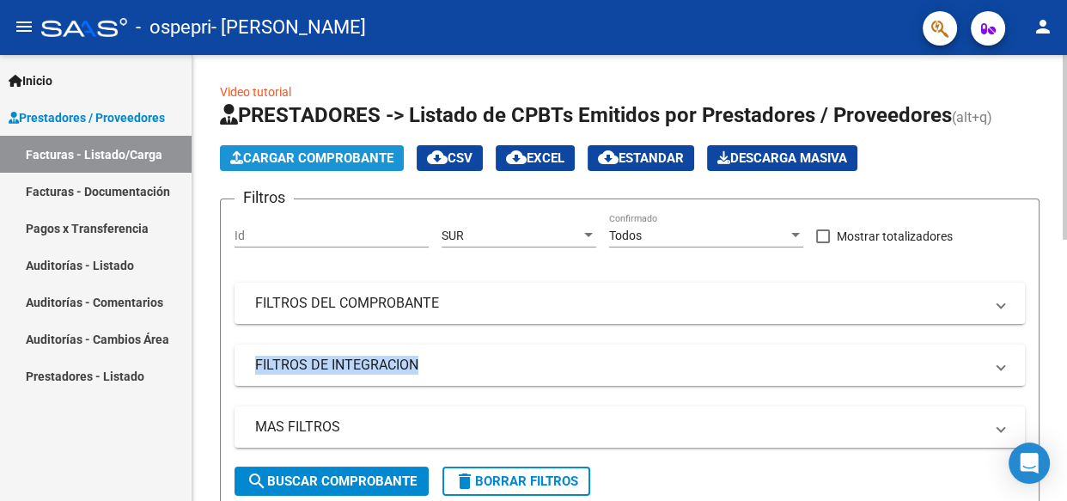
click at [304, 150] on span "Cargar Comprobante" at bounding box center [311, 157] width 163 height 15
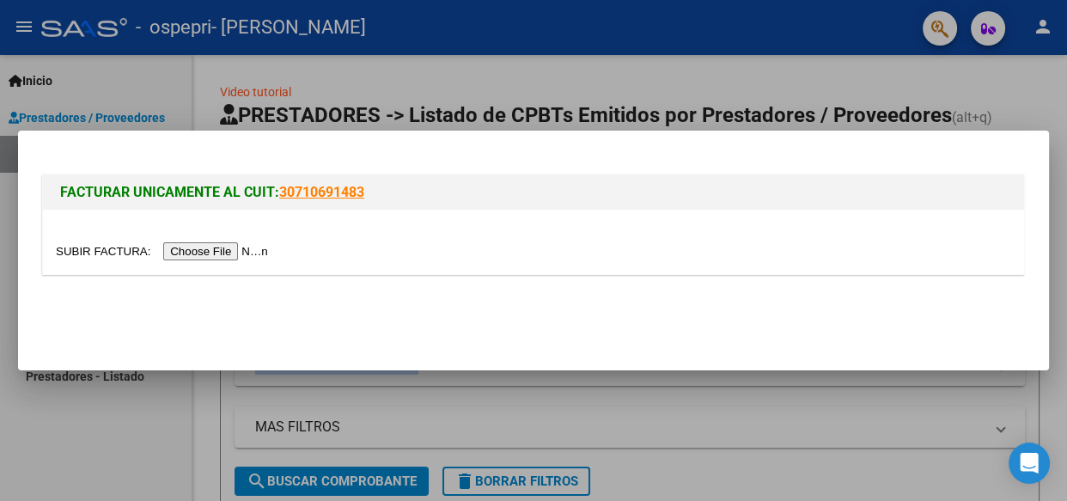
click at [229, 255] on input "file" at bounding box center [164, 251] width 217 height 18
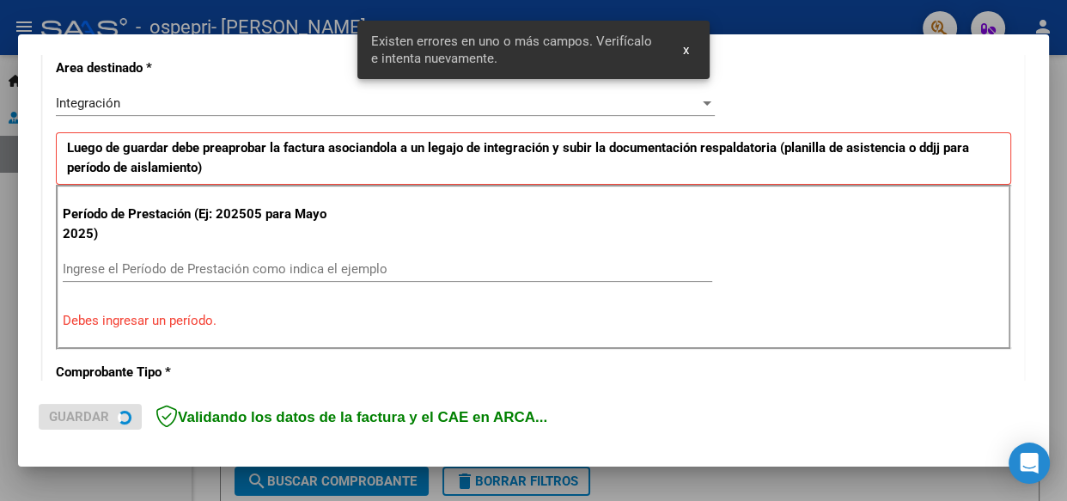
scroll to position [435, 0]
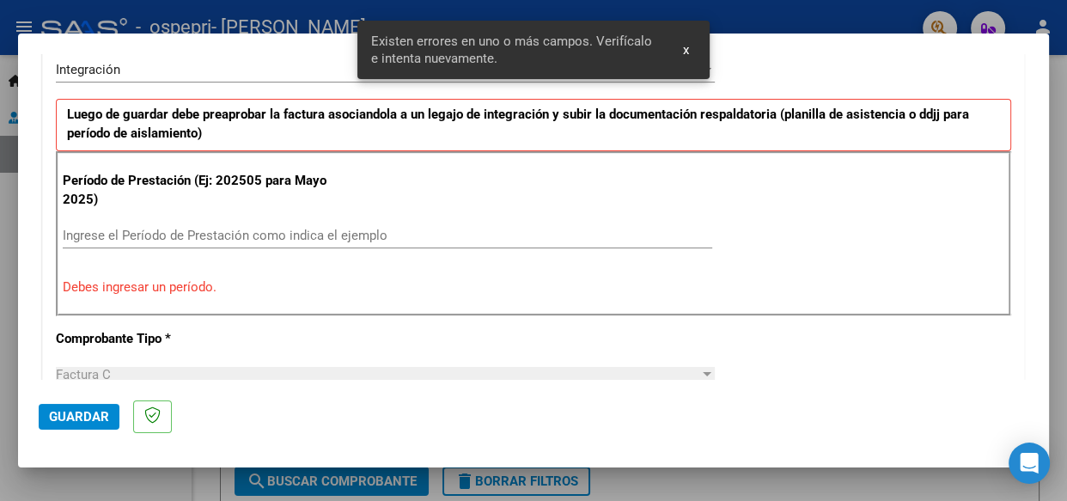
click at [283, 224] on div "Ingrese el Período de Prestación como indica el ejemplo" at bounding box center [387, 235] width 649 height 26
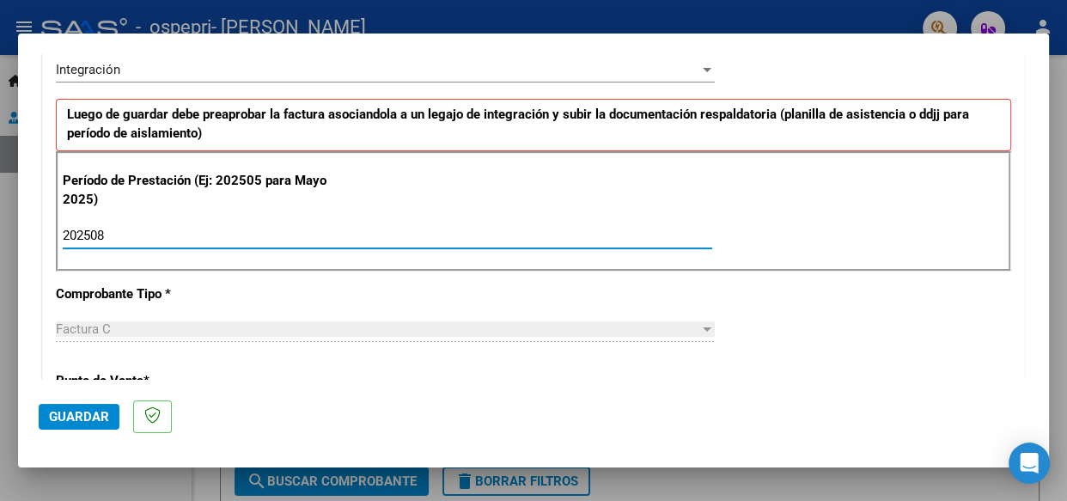
type input "202508"
click at [69, 412] on span "Guardar" at bounding box center [79, 416] width 60 height 15
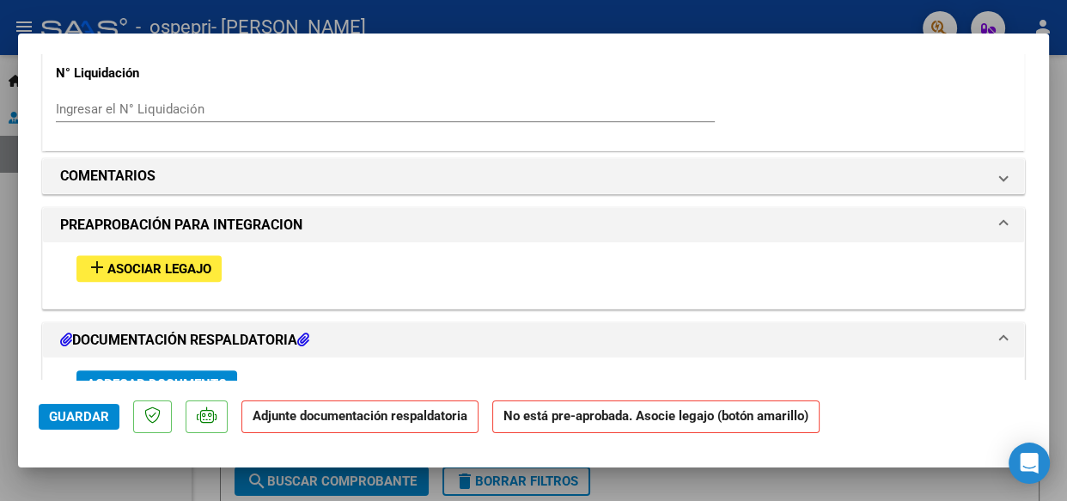
scroll to position [1527, 0]
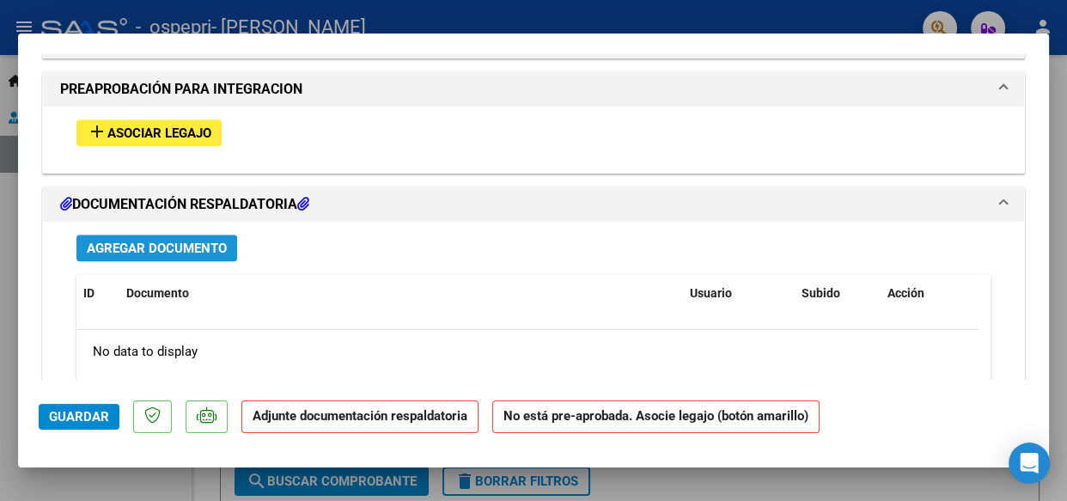
click at [207, 244] on span "Agregar Documento" at bounding box center [157, 247] width 140 height 15
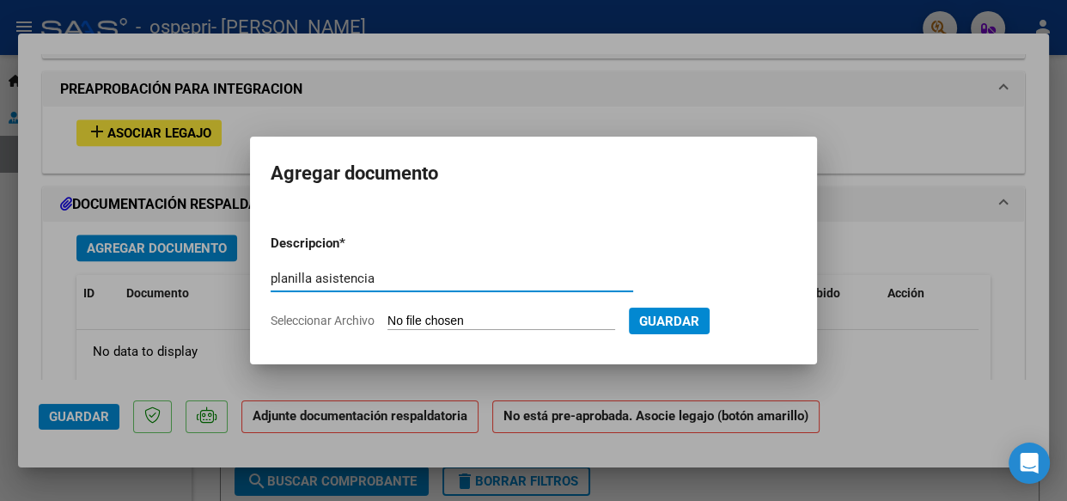
type input "planilla asistencia"
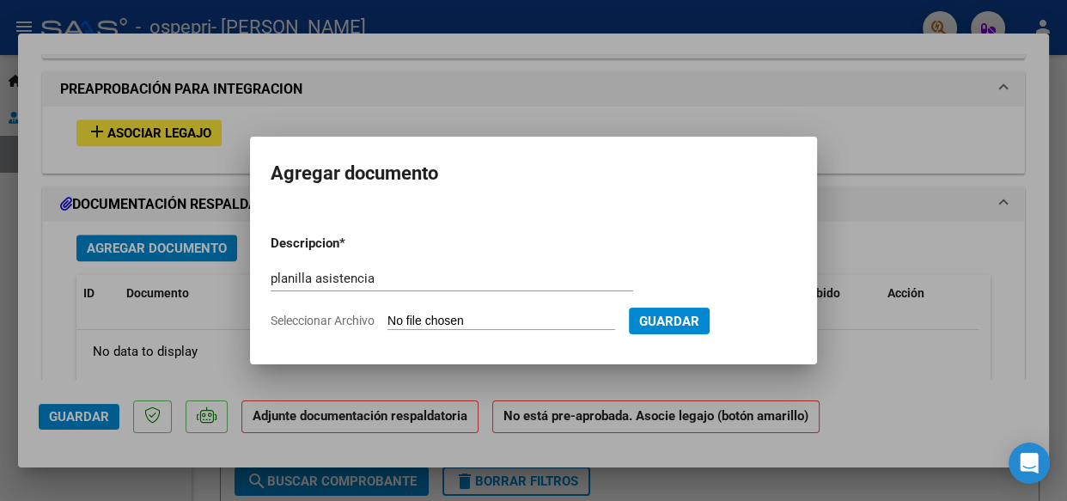
click at [427, 313] on app-file-uploader "Seleccionar Archivo" at bounding box center [450, 320] width 358 height 15
click at [427, 321] on input "Seleccionar Archivo" at bounding box center [501, 322] width 228 height 16
type input "C:\fakepath\CamScanner [DATE] 19.56 (1).pdf"
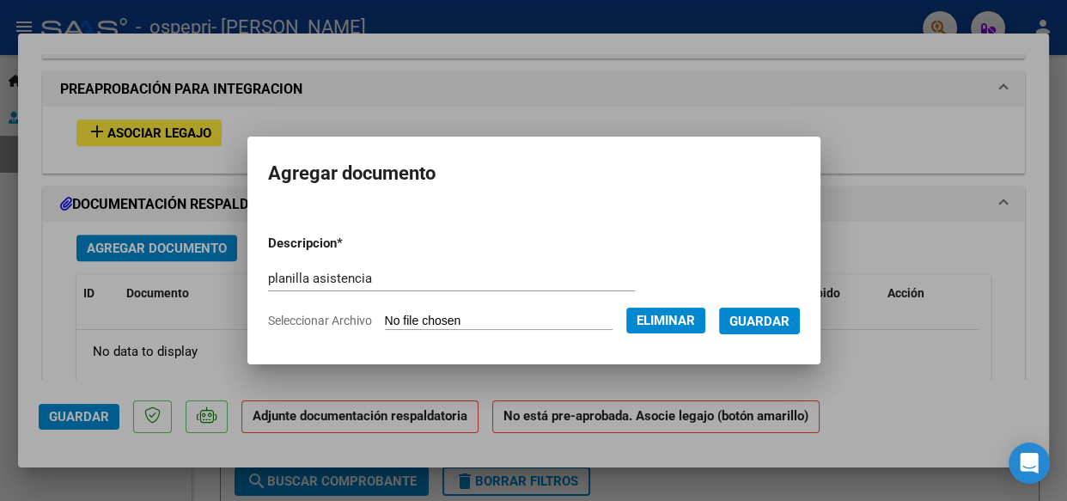
click at [779, 310] on button "Guardar" at bounding box center [759, 320] width 81 height 27
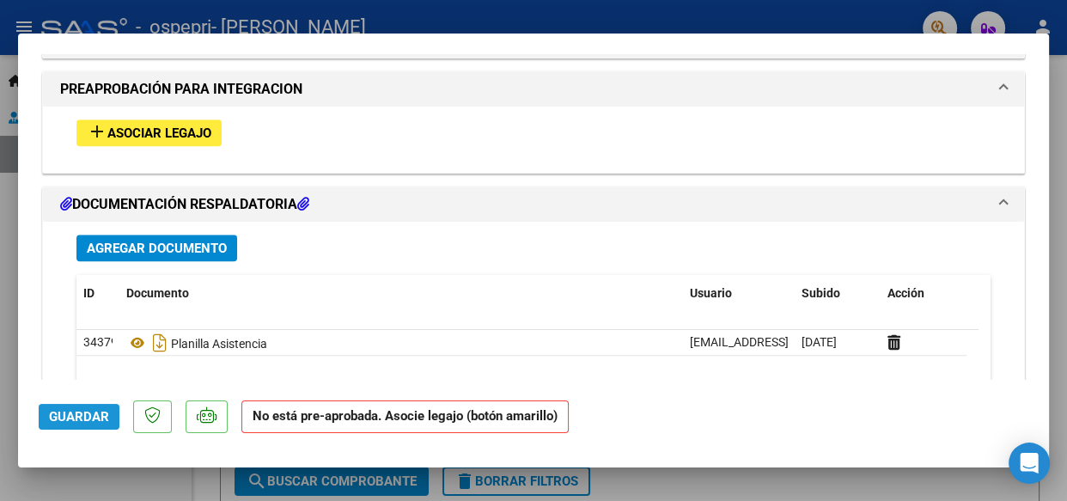
click at [86, 418] on span "Guardar" at bounding box center [79, 416] width 60 height 15
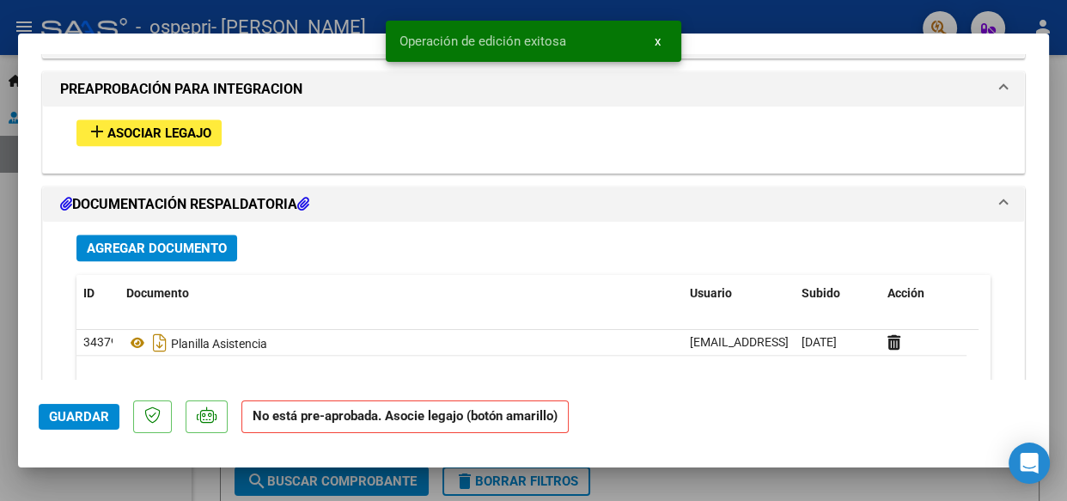
click at [712, 479] on div at bounding box center [533, 250] width 1067 height 501
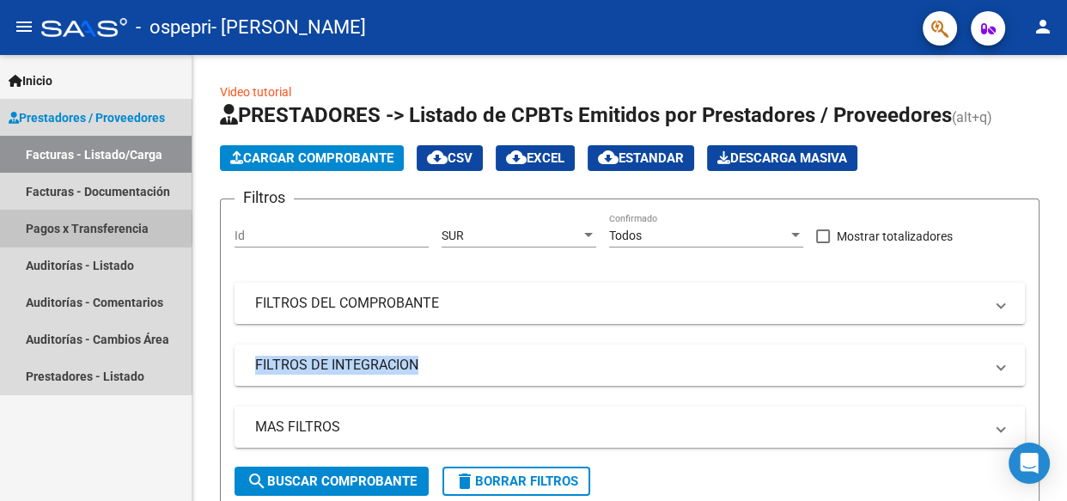
click at [86, 228] on link "Pagos x Transferencia" at bounding box center [96, 228] width 192 height 37
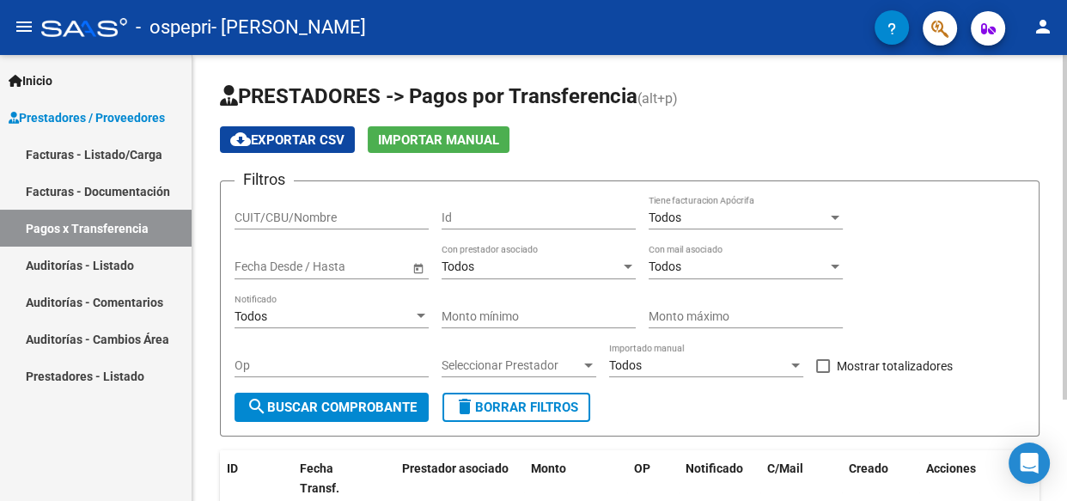
click at [1058, 145] on div "PRESTADORES -> Pagos por Transferencia (alt+p) cloud_download Exportar CSV Impo…" at bounding box center [631, 345] width 879 height 580
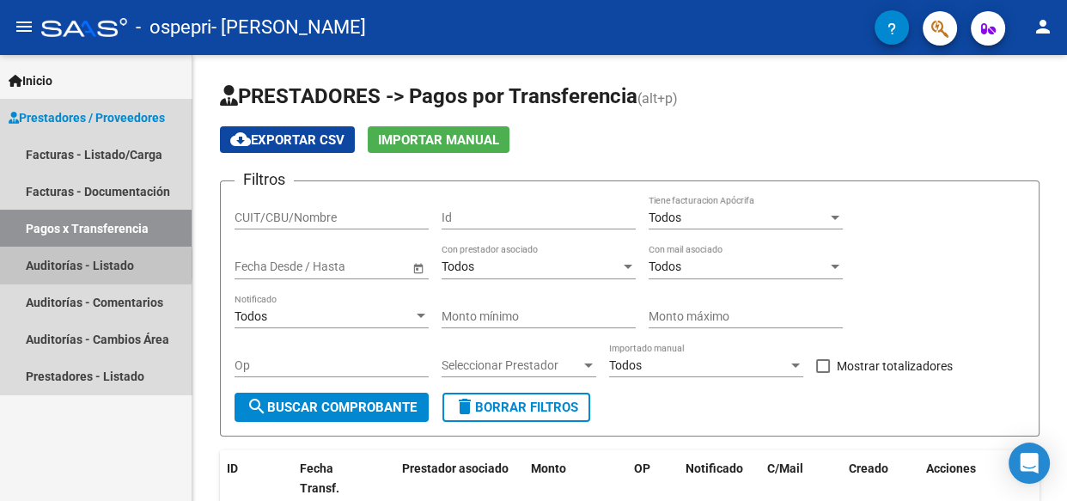
click at [77, 264] on link "Auditorías - Listado" at bounding box center [96, 265] width 192 height 37
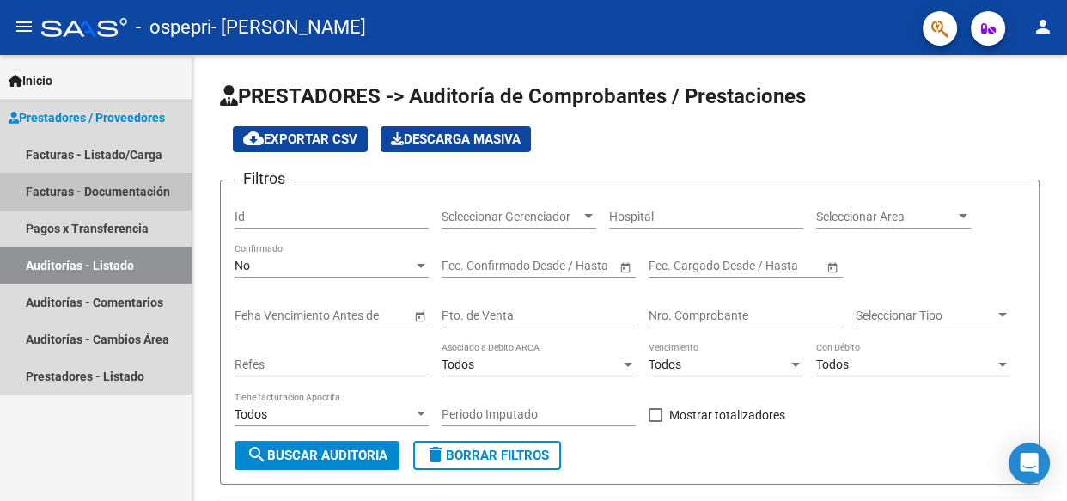
click at [82, 184] on link "Facturas - Documentación" at bounding box center [96, 191] width 192 height 37
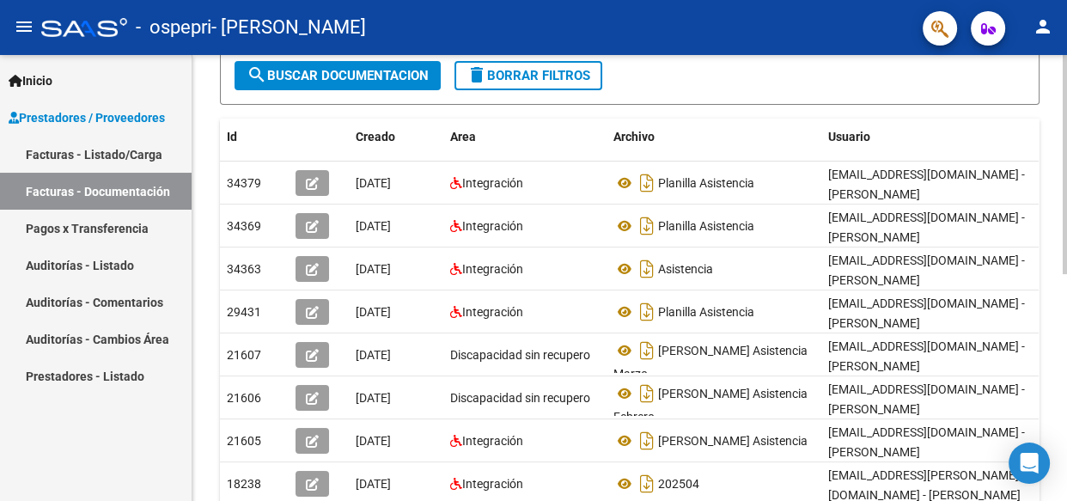
scroll to position [283, 0]
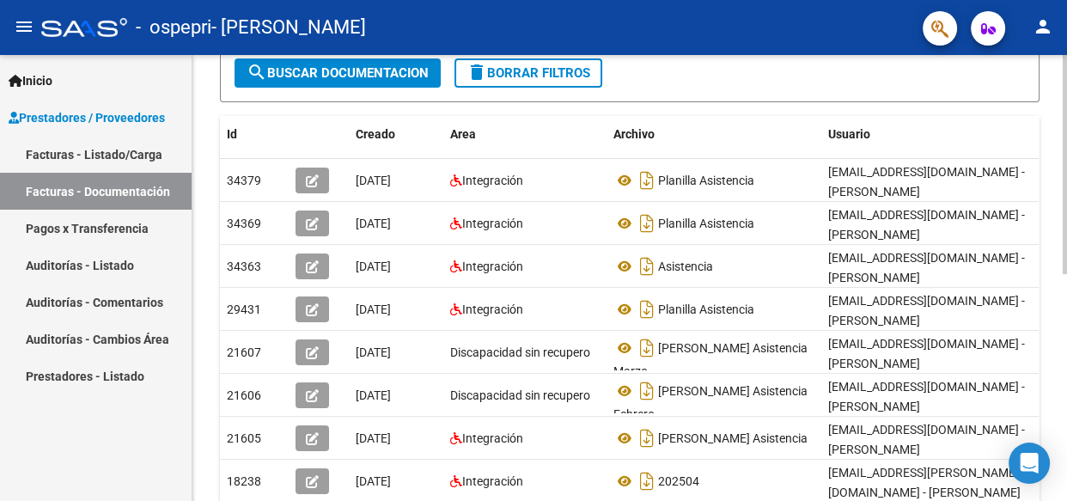
click at [1065, 274] on div at bounding box center [1064, 299] width 4 height 219
